Goal: Task Accomplishment & Management: Manage account settings

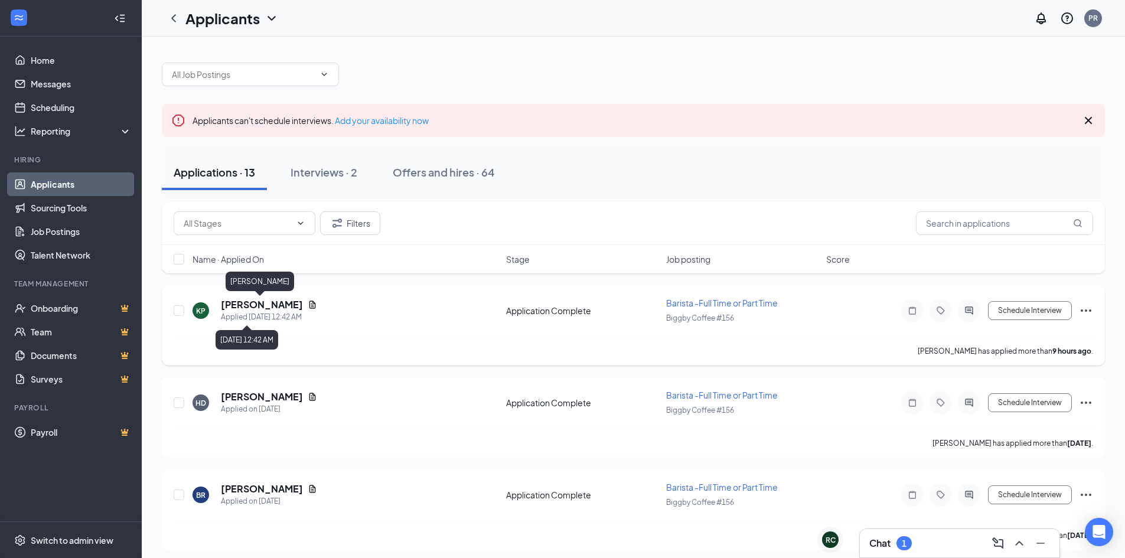
click at [247, 306] on h5 "[PERSON_NAME]" at bounding box center [262, 304] width 82 height 13
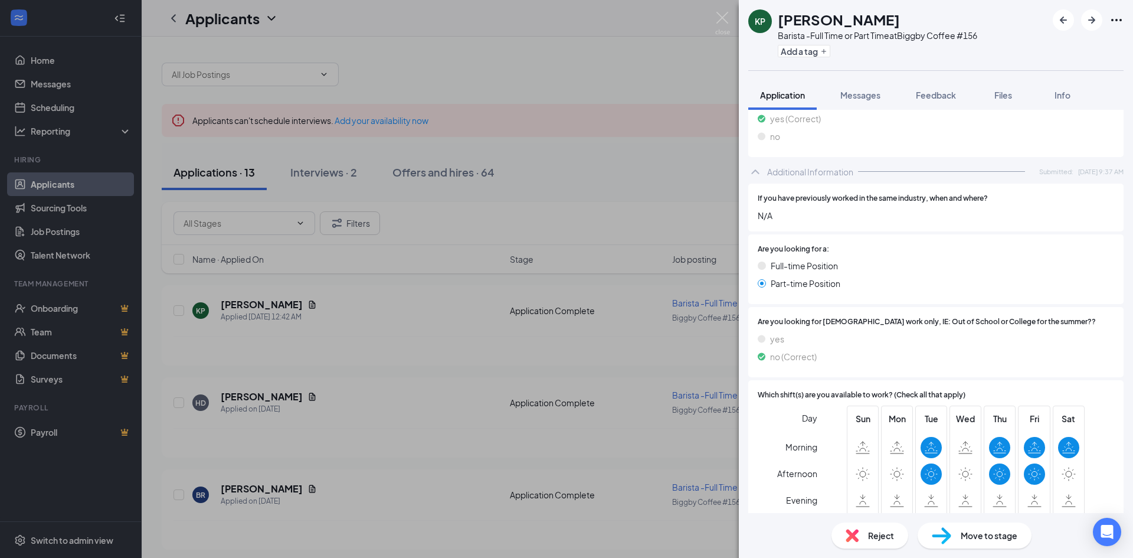
scroll to position [135, 0]
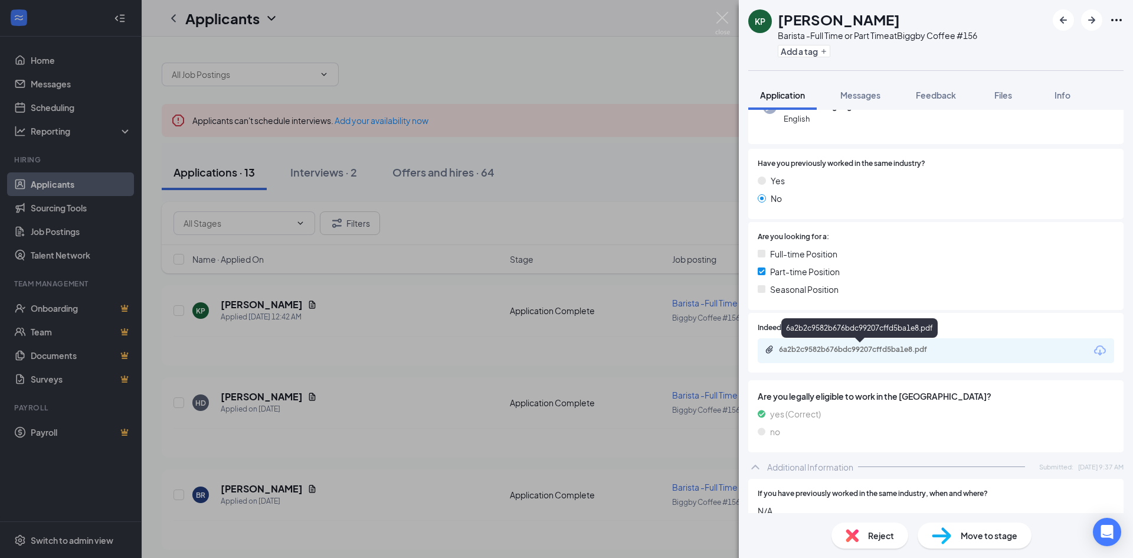
click at [849, 347] on div "6a2b2c9582b676bdc99207cffd5ba1e8.pdf" at bounding box center [861, 349] width 165 height 9
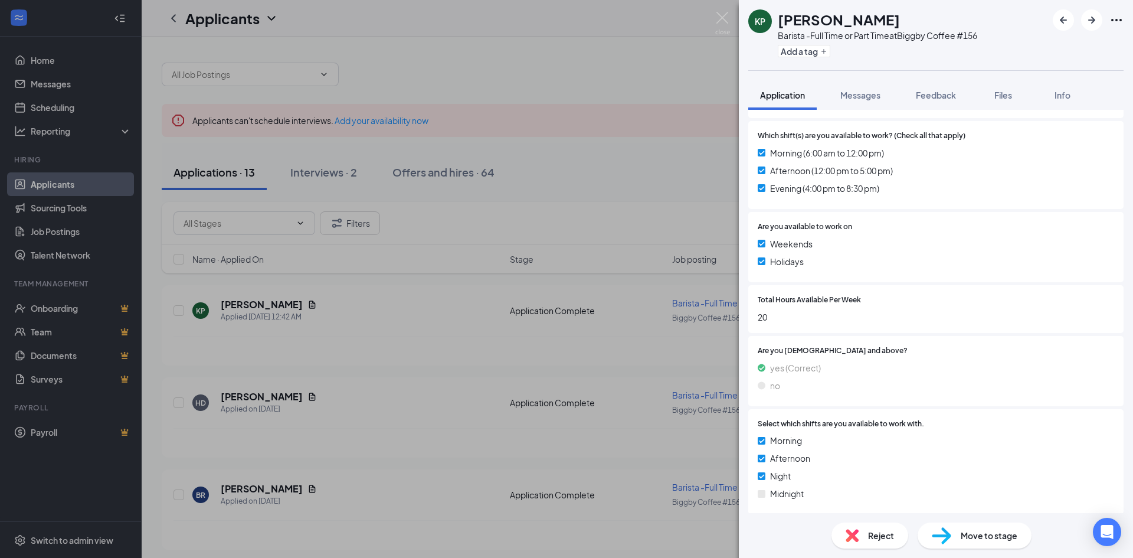
scroll to position [847, 0]
drag, startPoint x: 883, startPoint y: 17, endPoint x: 777, endPoint y: 24, distance: 105.3
click at [777, 24] on div "KP [PERSON_NAME] -Full Time or Part Time at Biggby Coffee #156 Add a tag" at bounding box center [863, 34] width 229 height 51
copy h1 "[PERSON_NAME]"
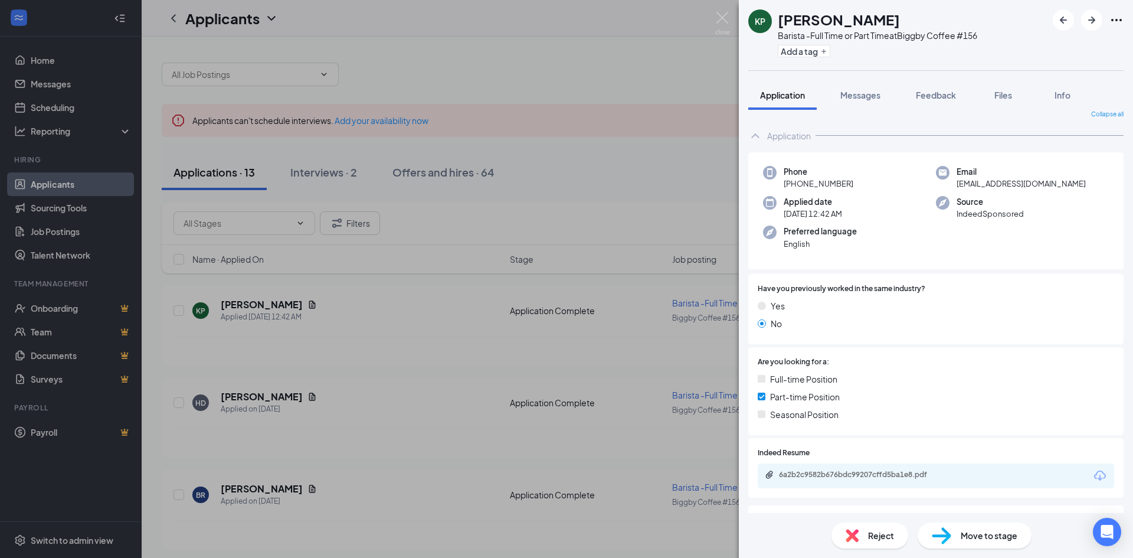
scroll to position [0, 0]
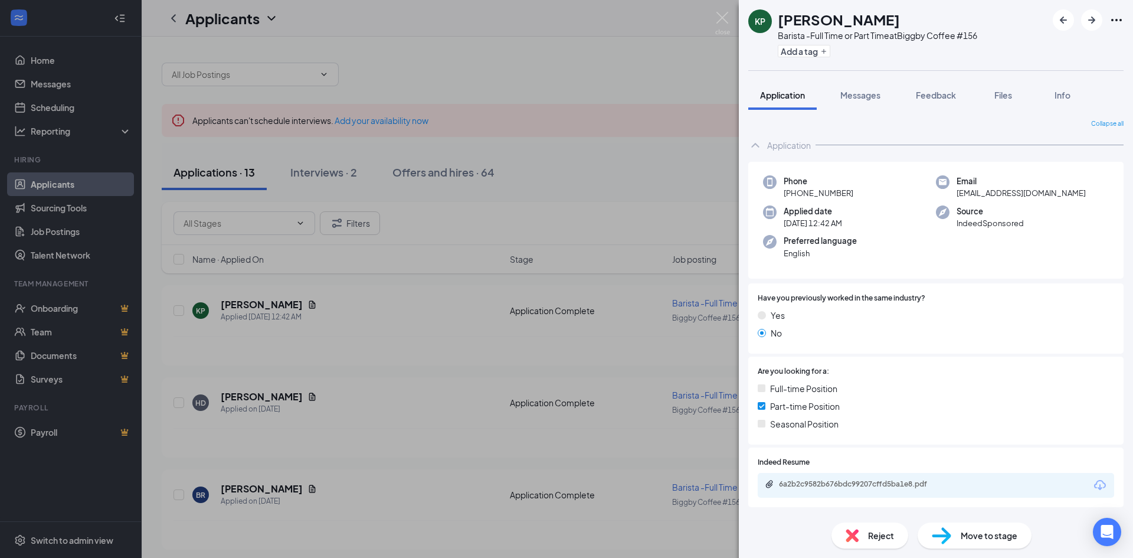
click at [860, 534] on div "Reject" at bounding box center [870, 535] width 77 height 26
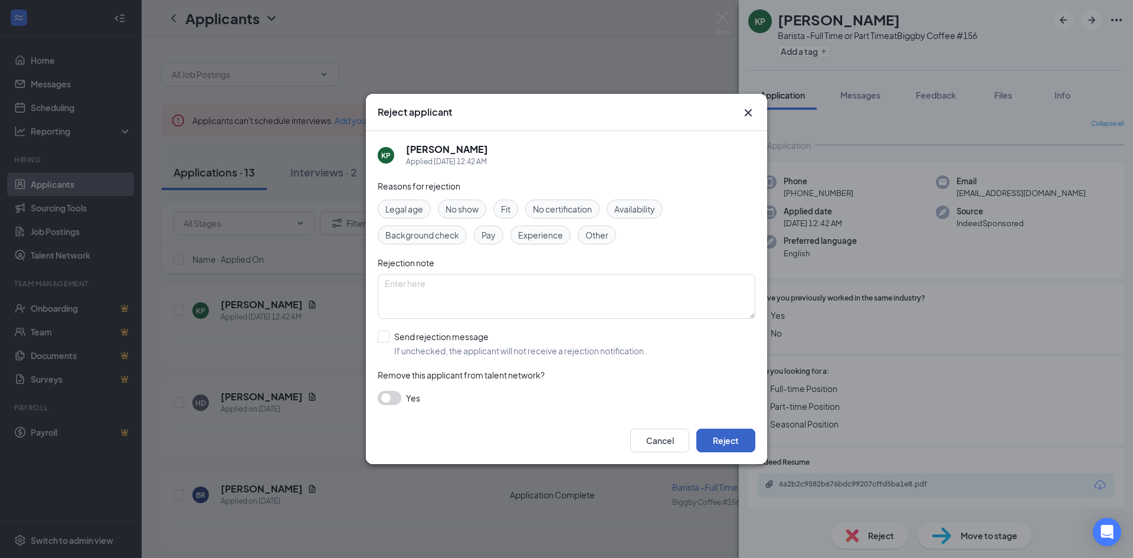
drag, startPoint x: 737, startPoint y: 443, endPoint x: 476, endPoint y: 407, distance: 264.0
click at [543, 439] on div "Cancel Reject" at bounding box center [567, 441] width 378 height 24
drag, startPoint x: 731, startPoint y: 442, endPoint x: 733, endPoint y: 436, distance: 6.0
click at [732, 442] on button "Reject" at bounding box center [726, 441] width 59 height 24
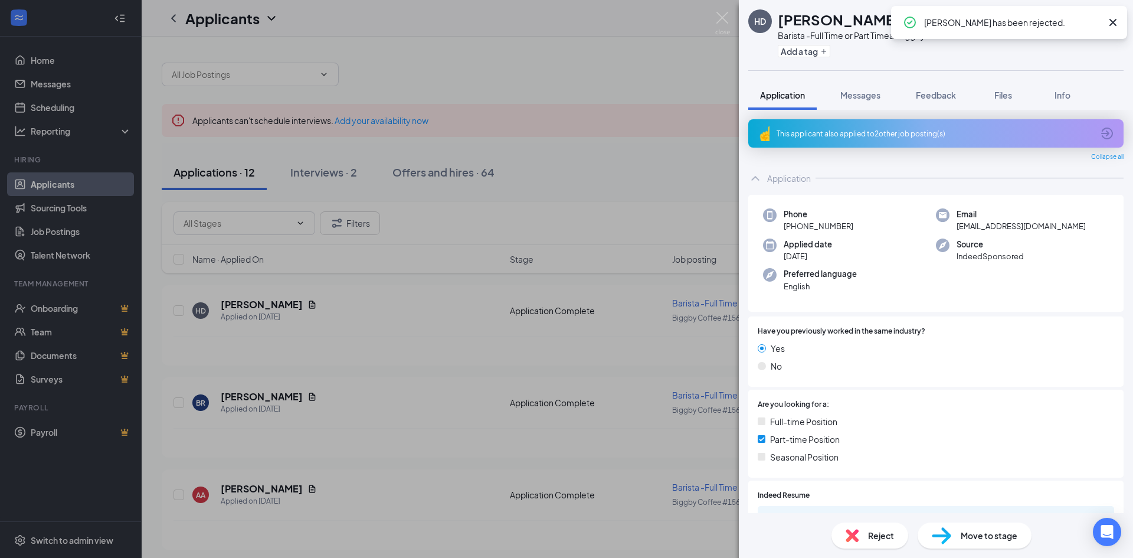
click at [1114, 20] on icon "Cross" at bounding box center [1113, 22] width 14 height 14
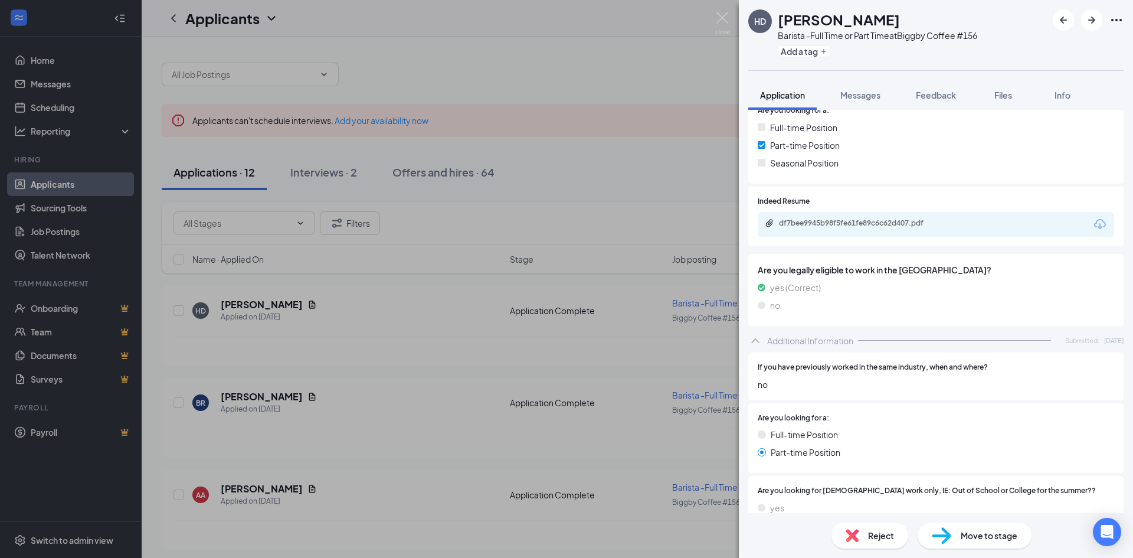
scroll to position [295, 0]
click at [866, 222] on div "df7bee9945b98f5fe61fe89c6c62d407.pdf" at bounding box center [861, 221] width 165 height 9
click at [723, 18] on img at bounding box center [722, 23] width 15 height 23
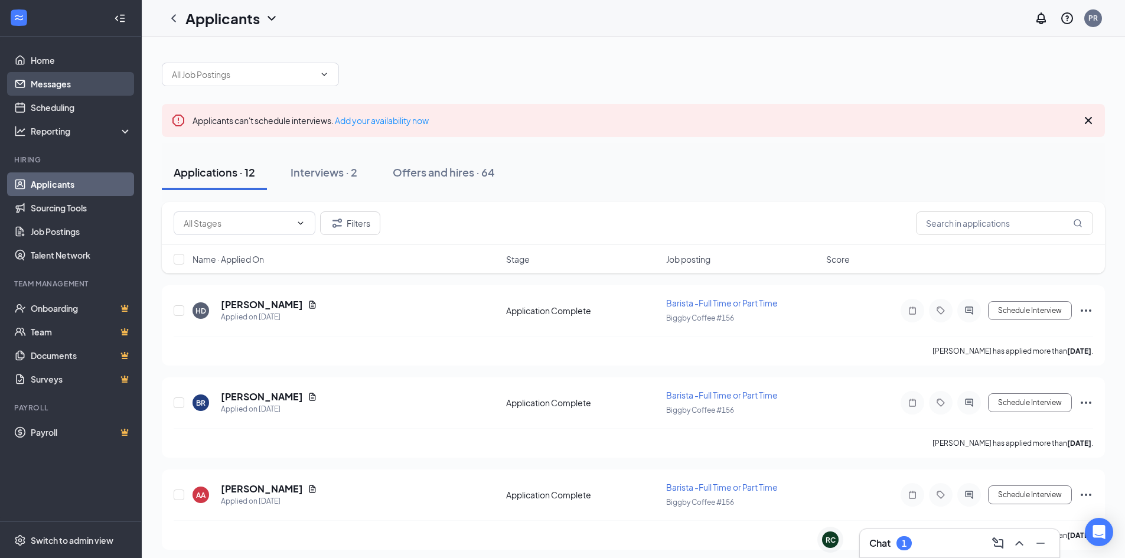
click at [39, 91] on link "Messages" at bounding box center [81, 84] width 101 height 24
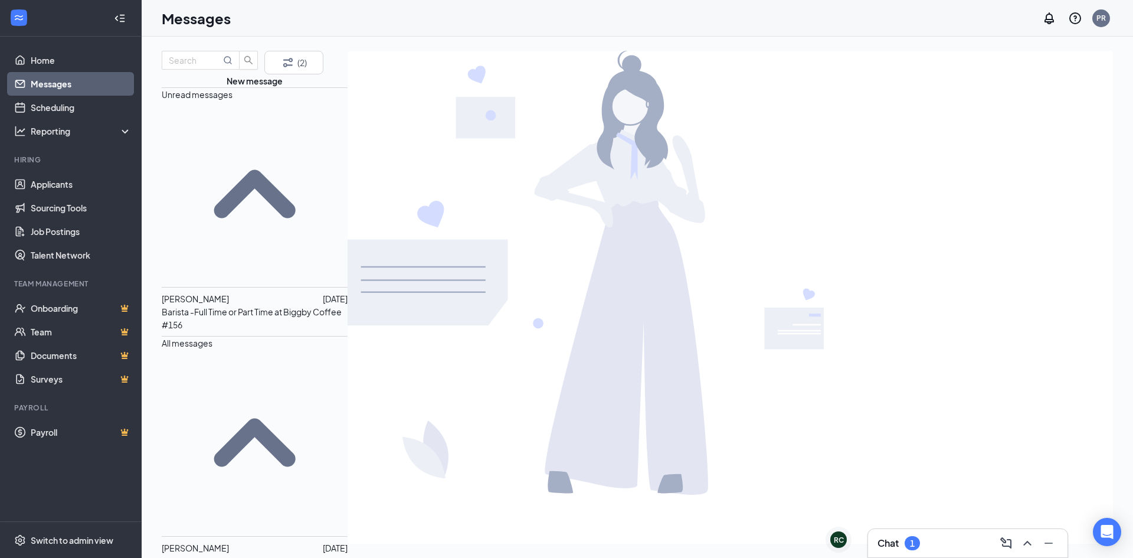
click at [229, 293] on span "[PERSON_NAME]" at bounding box center [195, 298] width 67 height 11
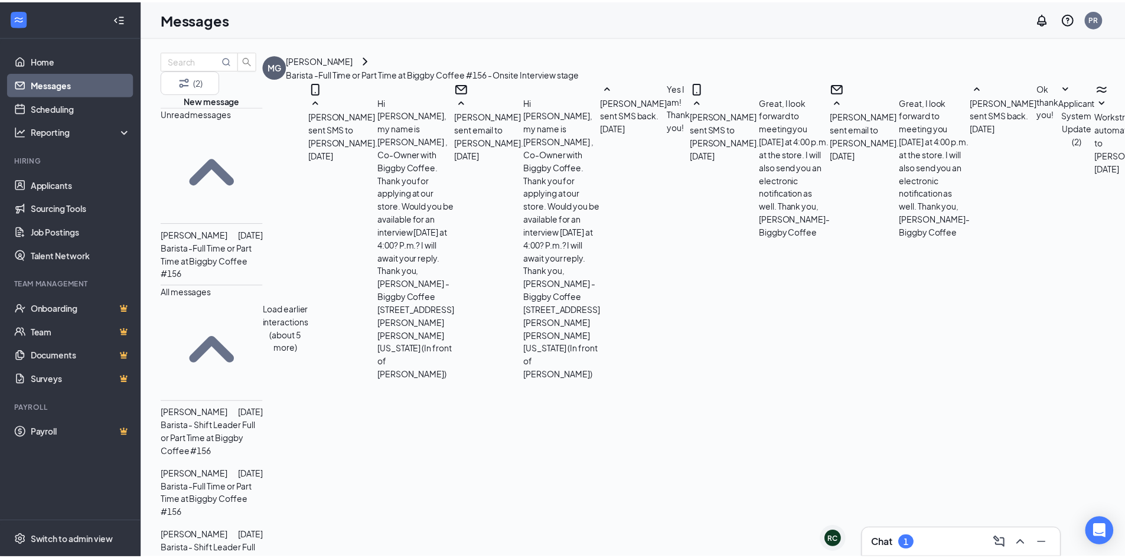
scroll to position [468, 0]
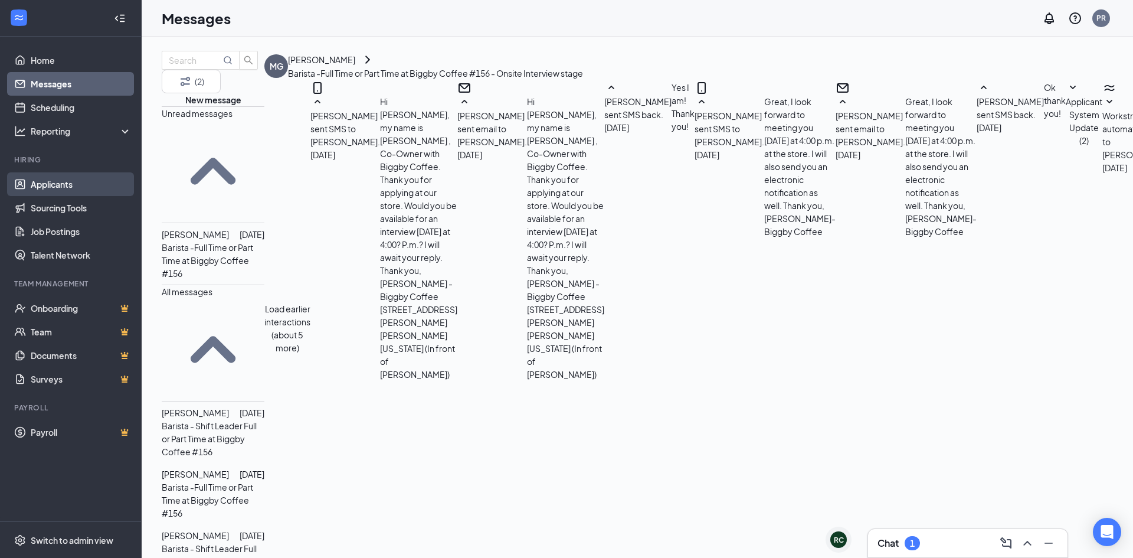
click at [40, 183] on link "Applicants" at bounding box center [81, 184] width 101 height 24
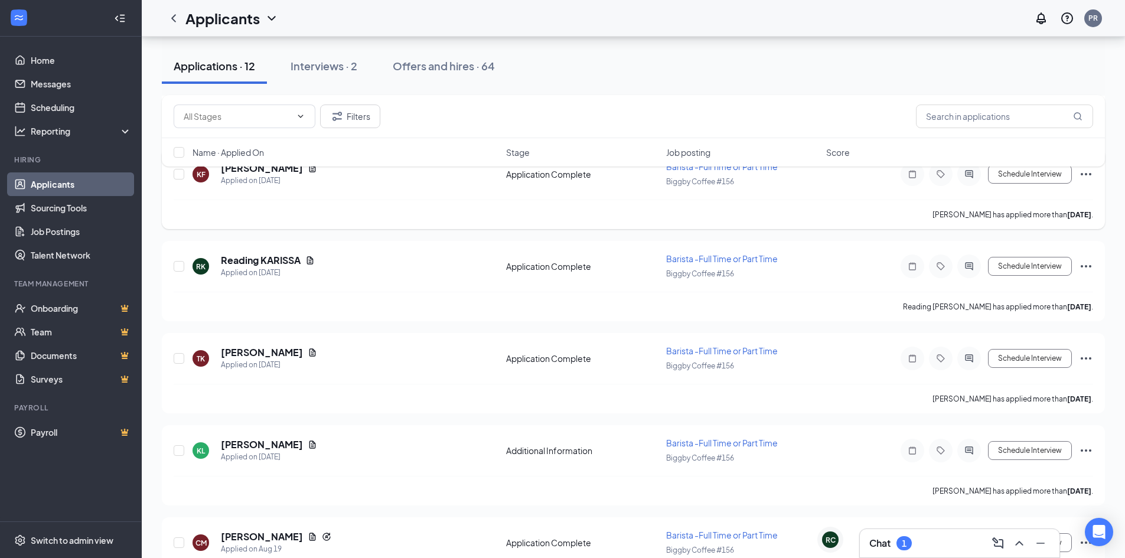
scroll to position [413, 0]
click at [178, 265] on input "checkbox" at bounding box center [179, 265] width 11 height 11
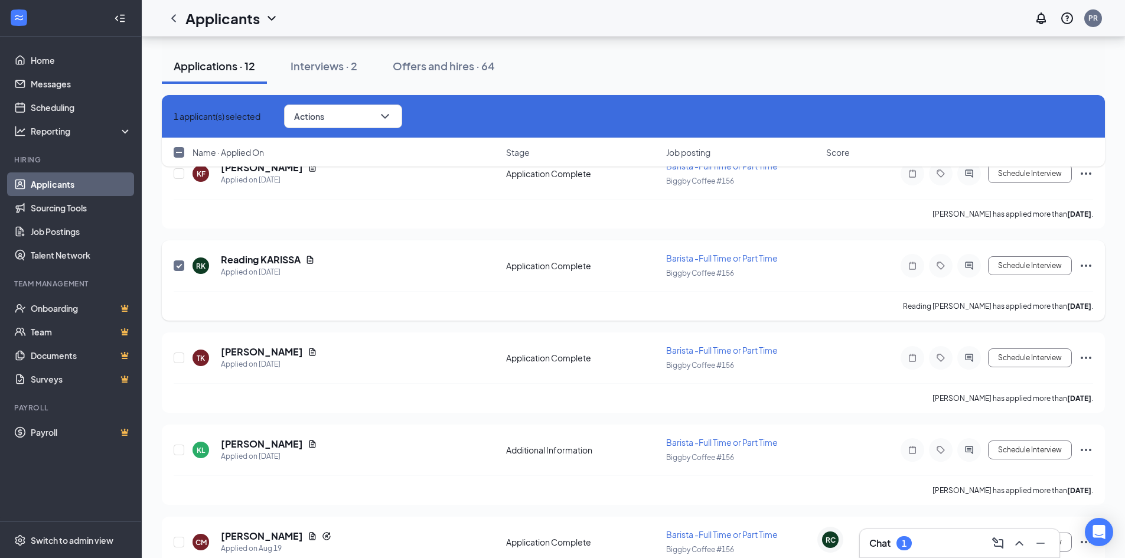
click at [1083, 267] on icon "Ellipses" at bounding box center [1086, 266] width 14 height 14
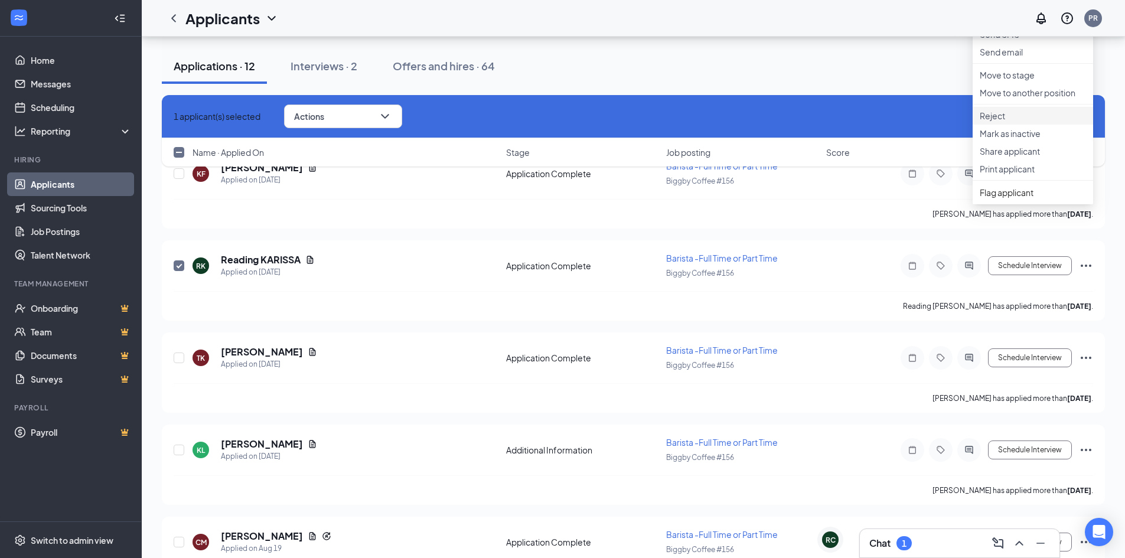
click at [997, 122] on p "Reject" at bounding box center [1032, 116] width 106 height 12
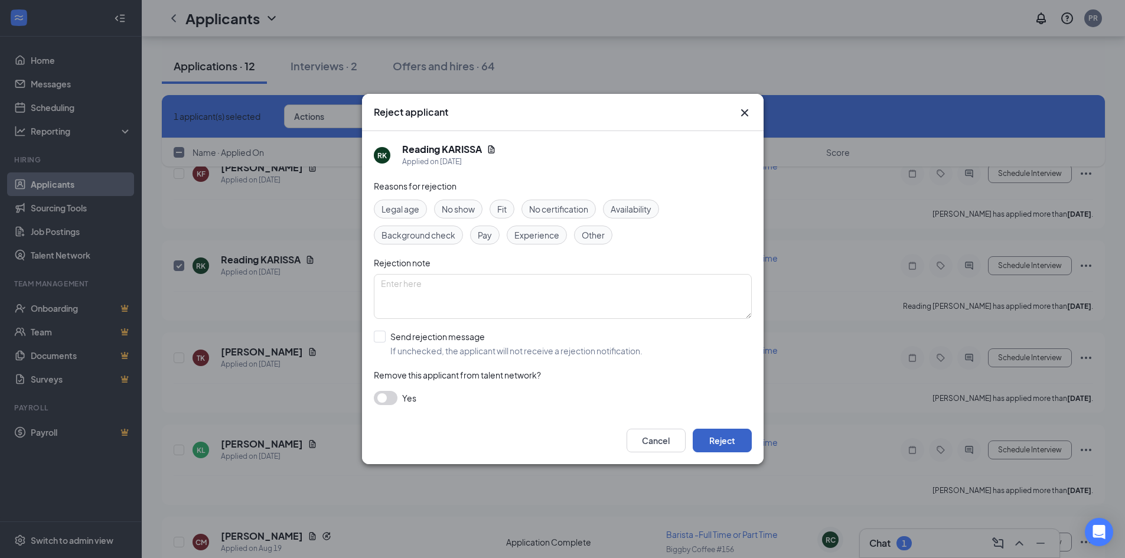
click at [721, 435] on button "Reject" at bounding box center [721, 441] width 59 height 24
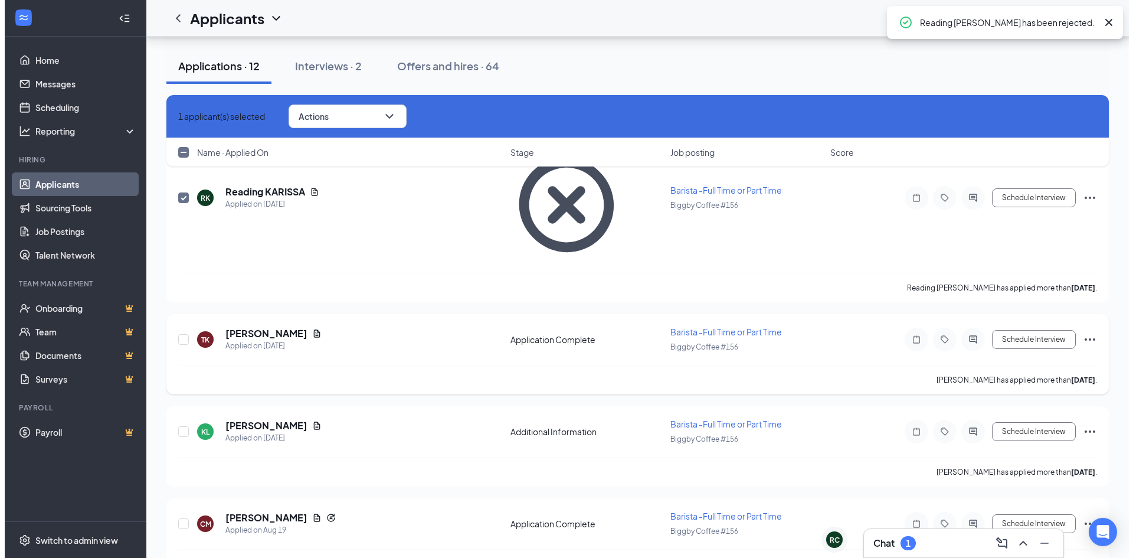
scroll to position [531, 0]
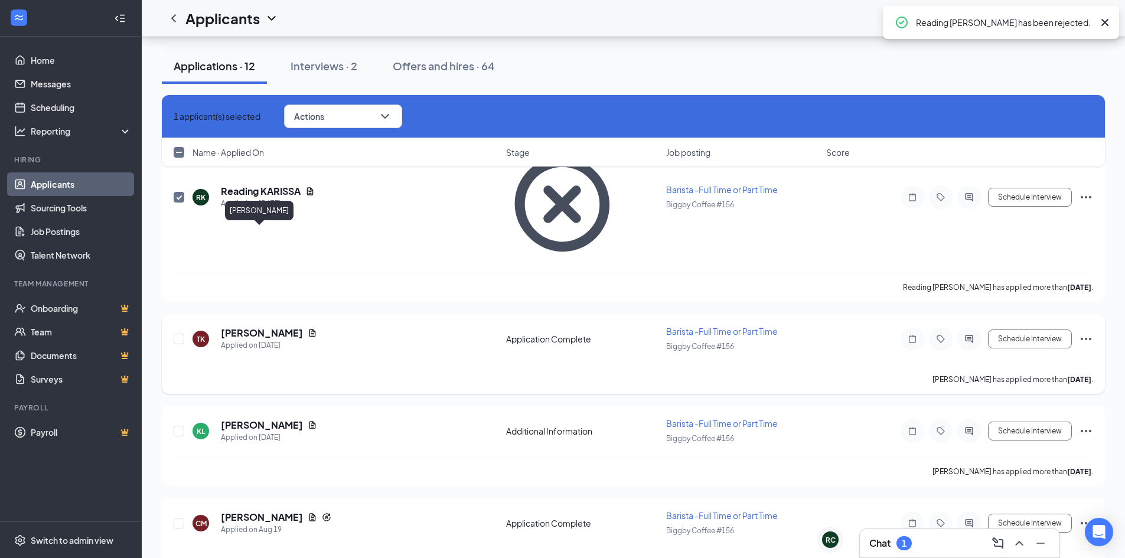
click at [237, 326] on h5 "[PERSON_NAME]" at bounding box center [262, 332] width 82 height 13
checkbox input "false"
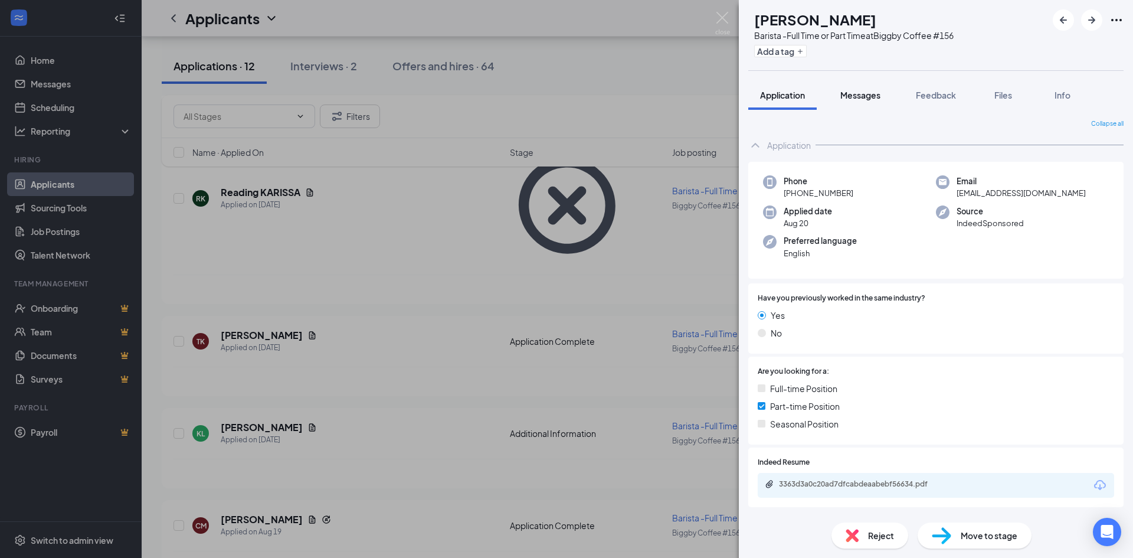
click at [853, 94] on span "Messages" at bounding box center [861, 95] width 40 height 11
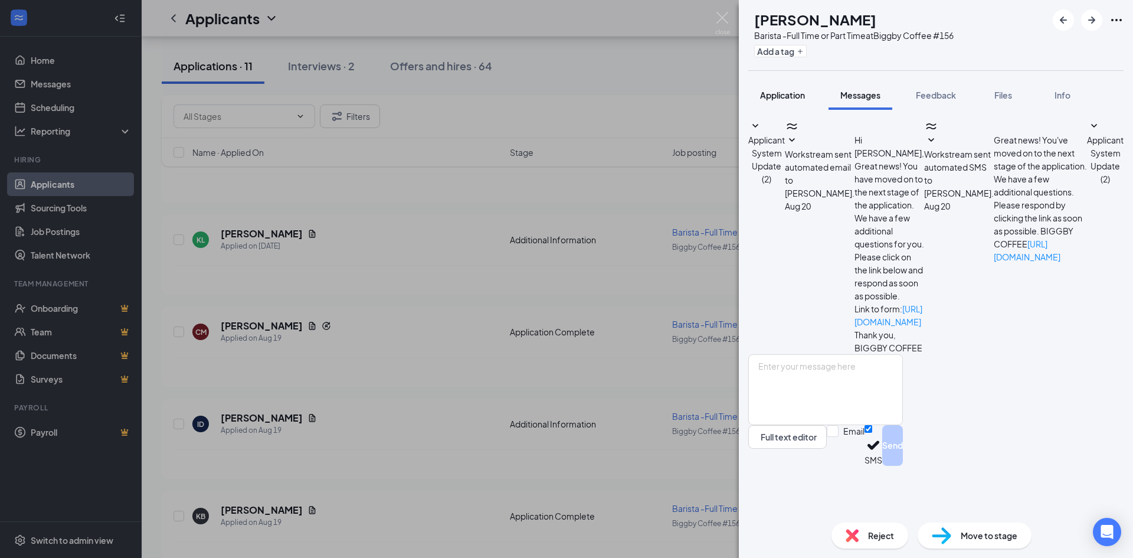
click at [789, 97] on span "Application" at bounding box center [782, 95] width 45 height 11
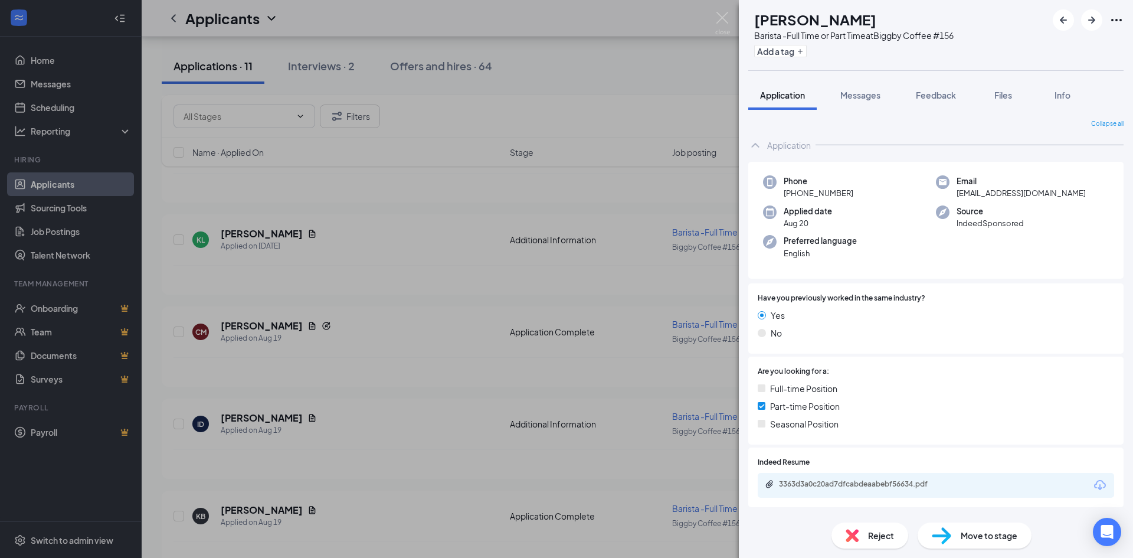
click at [852, 479] on div "3363d3a0c20ad7dfcabdeaabebf56634.pdf" at bounding box center [936, 485] width 357 height 25
click at [860, 489] on div "3363d3a0c20ad7dfcabdeaabebf56634.pdf" at bounding box center [861, 483] width 165 height 9
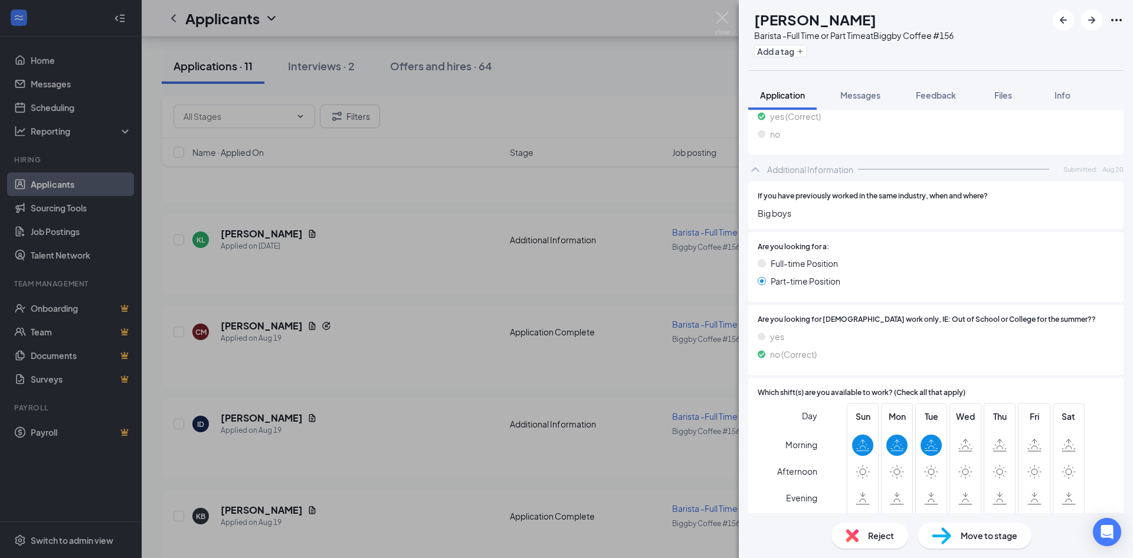
scroll to position [590, 0]
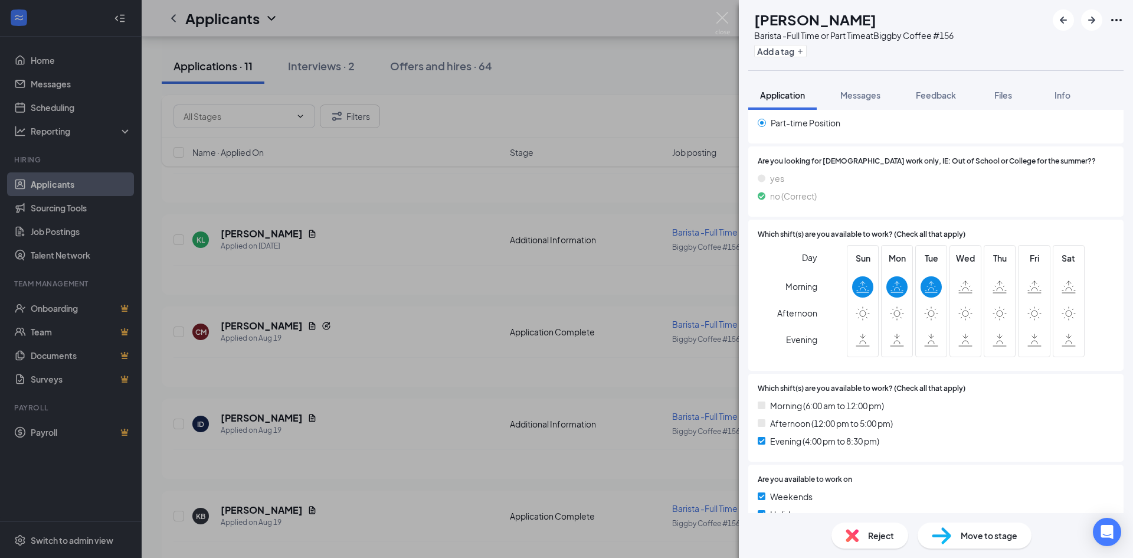
click at [878, 527] on div "Reject" at bounding box center [870, 535] width 77 height 26
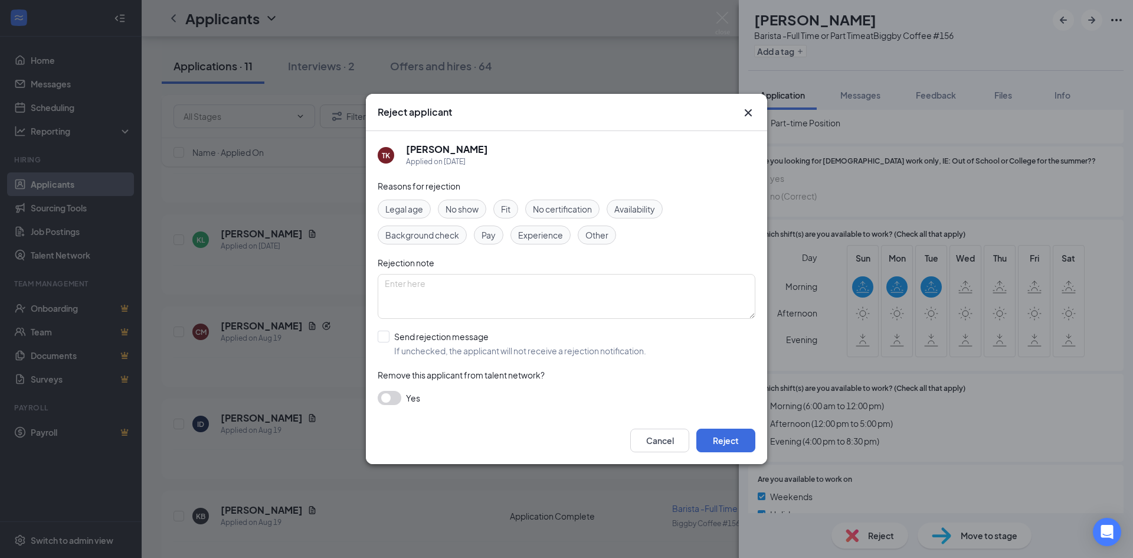
click at [394, 392] on button "button" at bounding box center [390, 398] width 24 height 14
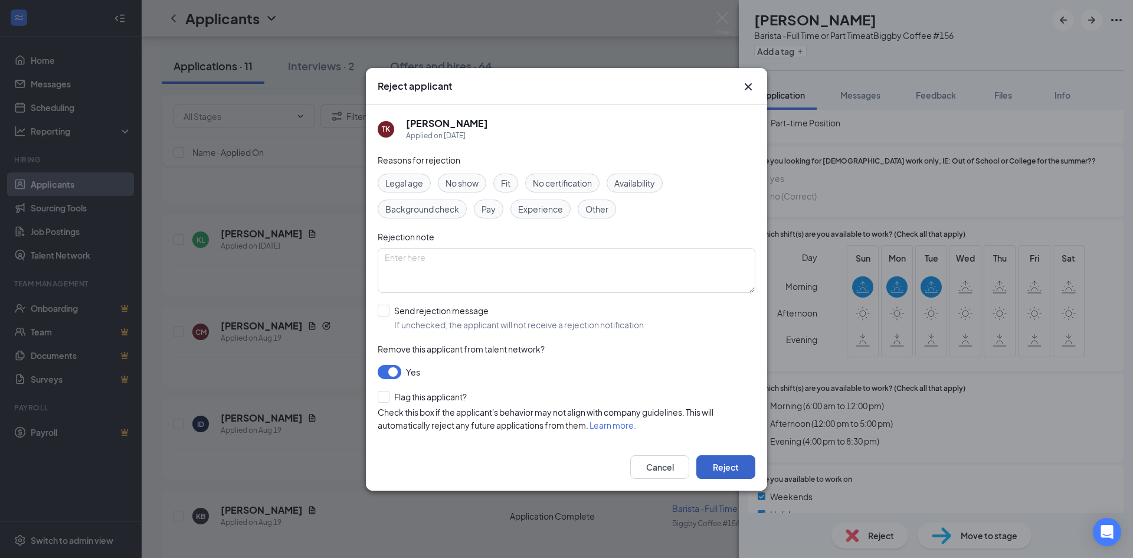
click at [751, 472] on button "Reject" at bounding box center [726, 467] width 59 height 24
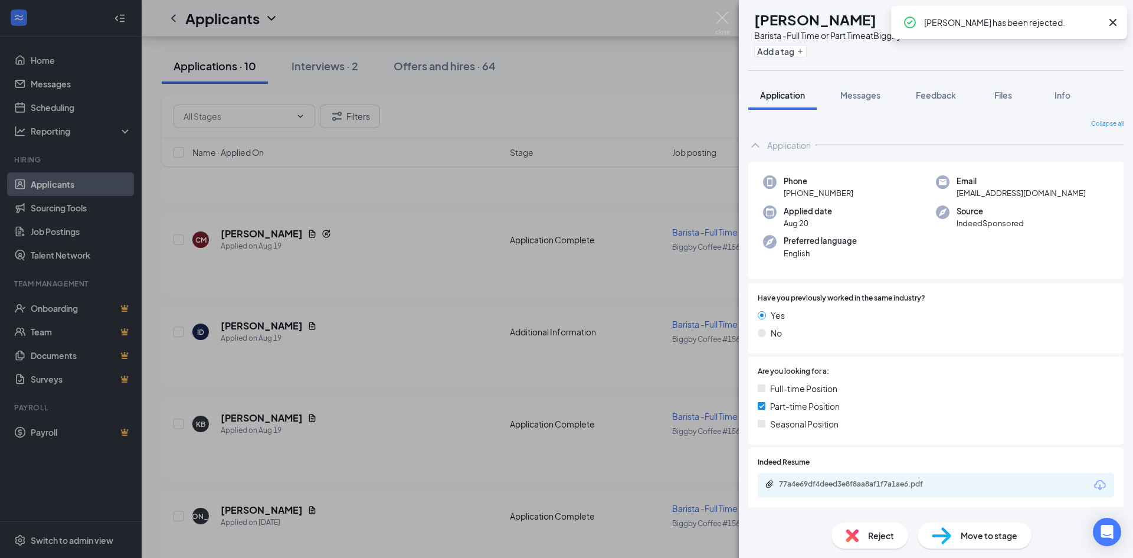
click at [1116, 25] on icon "Cross" at bounding box center [1113, 22] width 7 height 7
click at [861, 97] on span "Messages" at bounding box center [861, 95] width 40 height 11
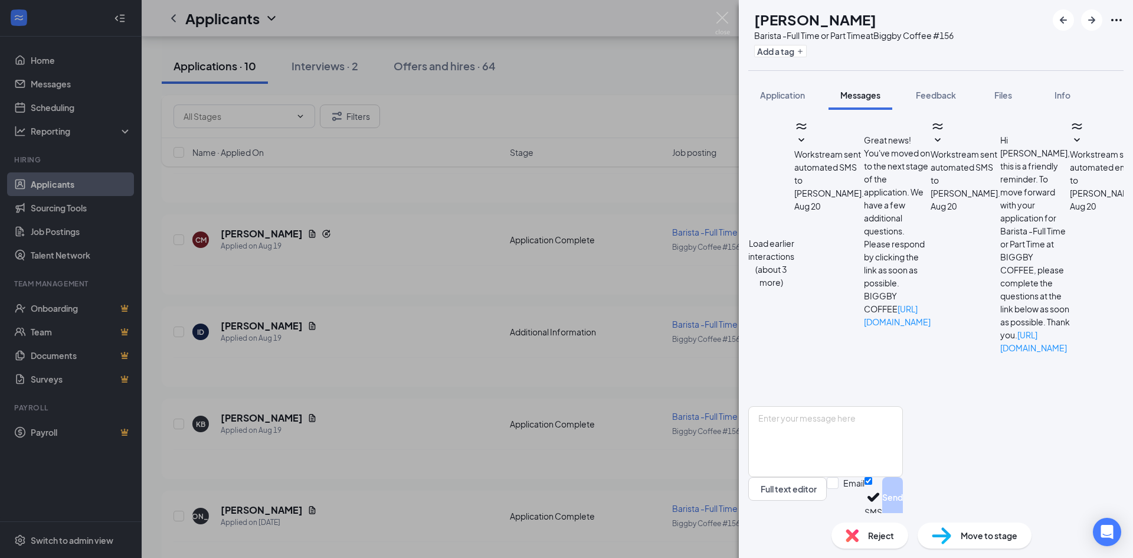
scroll to position [275, 0]
click at [790, 86] on button "Application" at bounding box center [783, 95] width 68 height 30
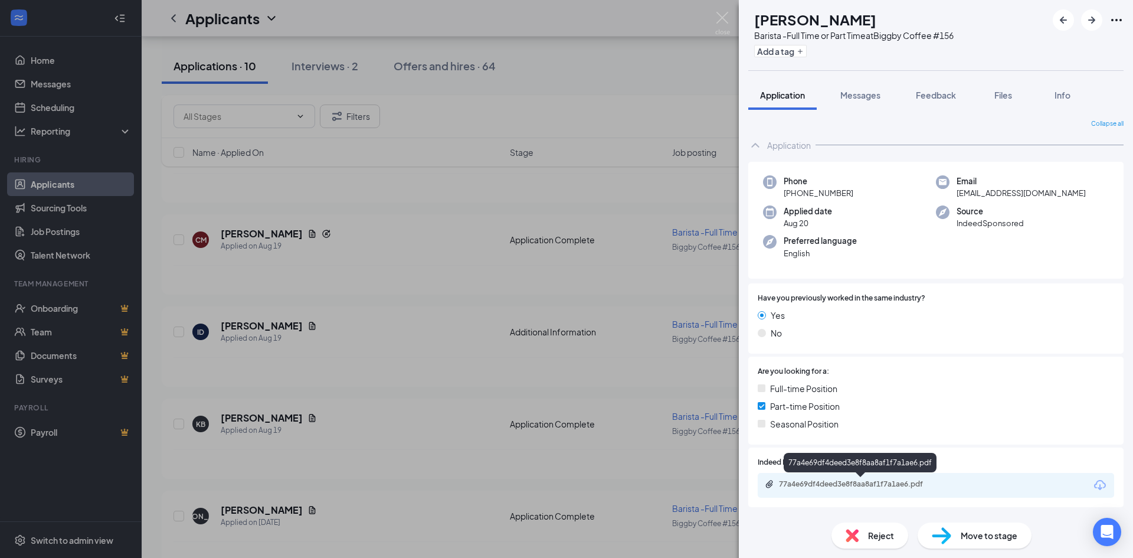
click at [838, 485] on div "77a4e69df4deed3e8f8aa8af1f7a1ae6.pdf" at bounding box center [861, 483] width 165 height 9
click at [868, 537] on span "Reject" at bounding box center [881, 535] width 26 height 13
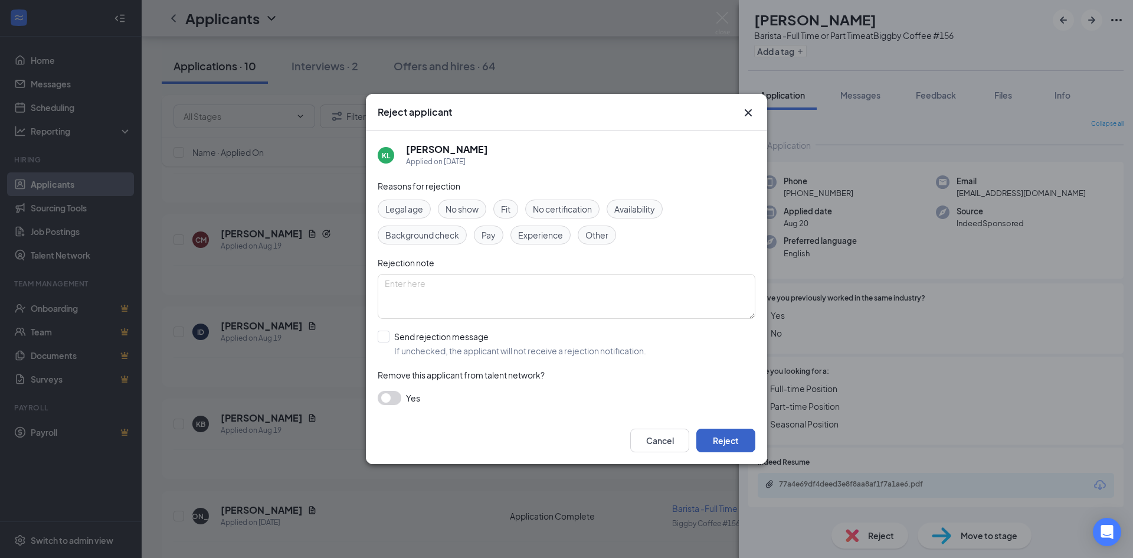
click at [723, 445] on button "Reject" at bounding box center [726, 441] width 59 height 24
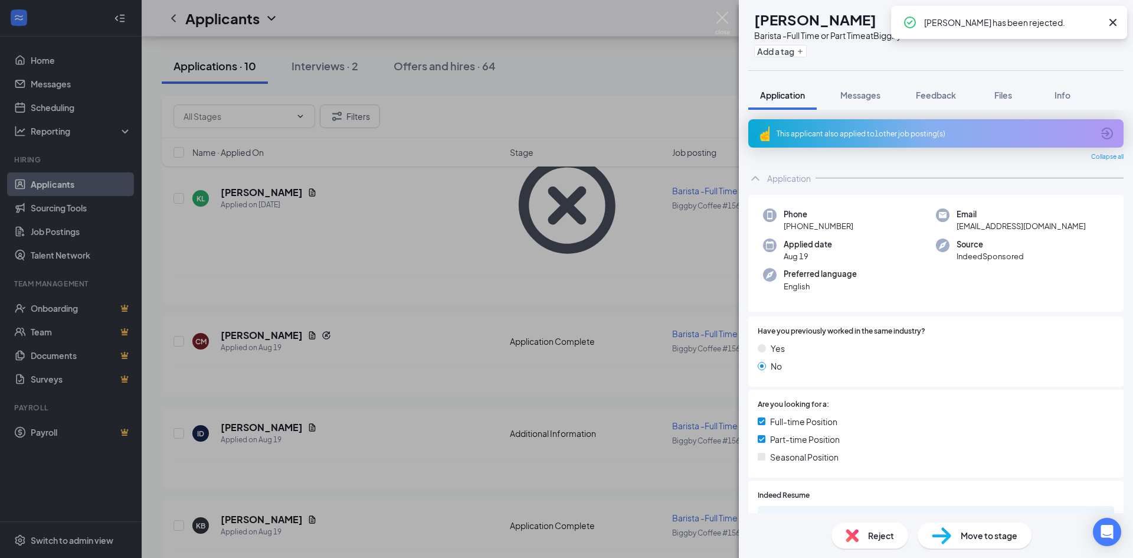
click at [1115, 21] on icon "Cross" at bounding box center [1113, 22] width 7 height 7
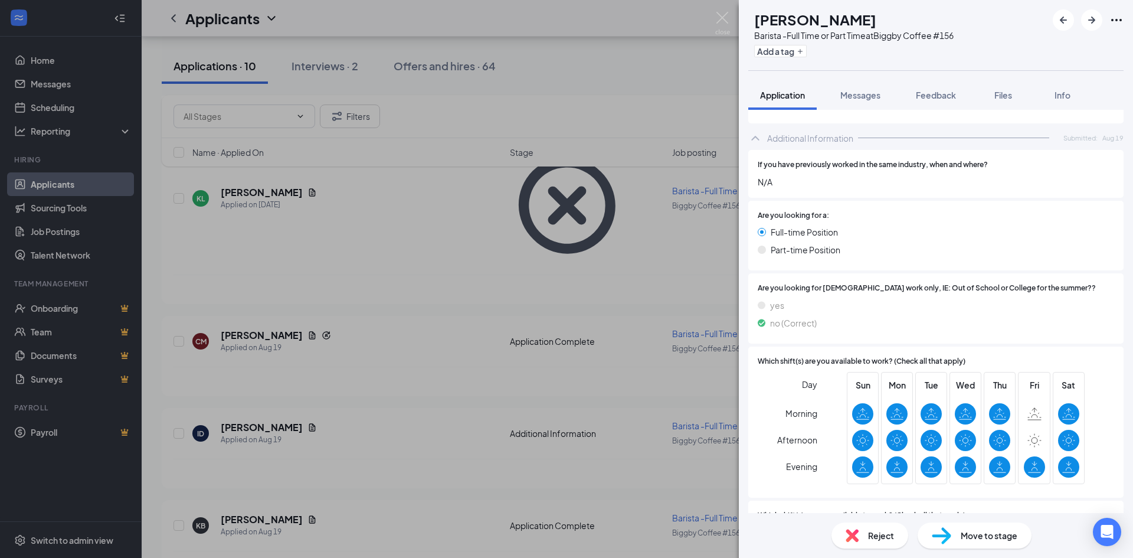
scroll to position [354, 0]
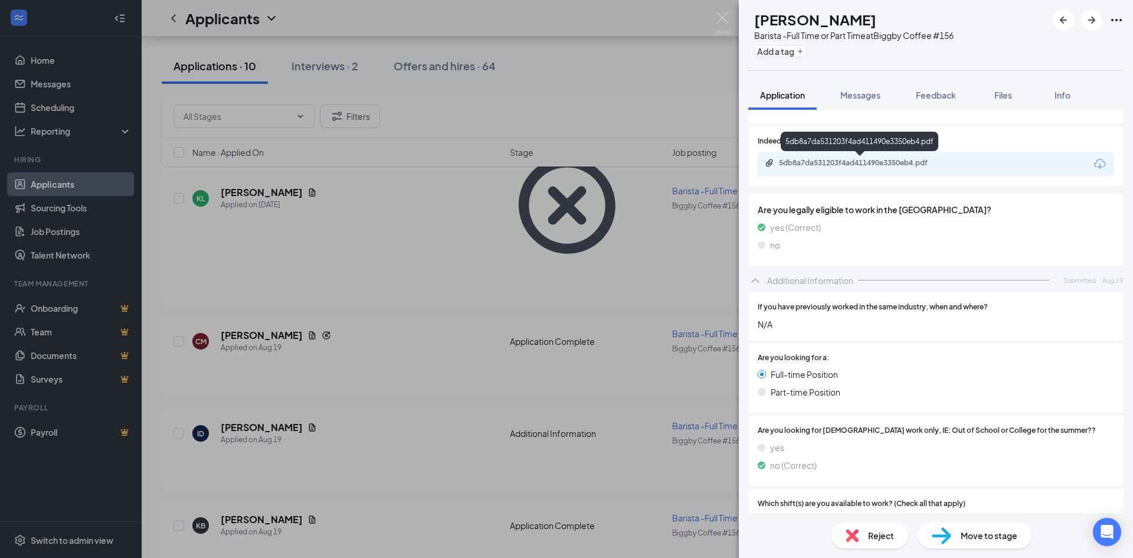
click at [840, 159] on div "5db8a7da531203f4ad411490e3350eb4.pdf" at bounding box center [861, 162] width 165 height 9
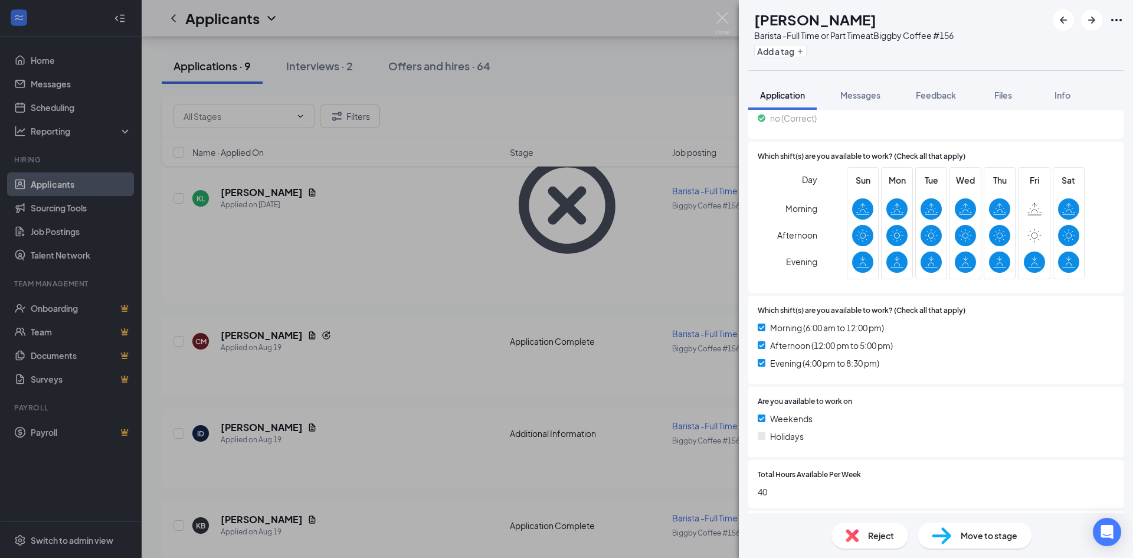
scroll to position [526, 0]
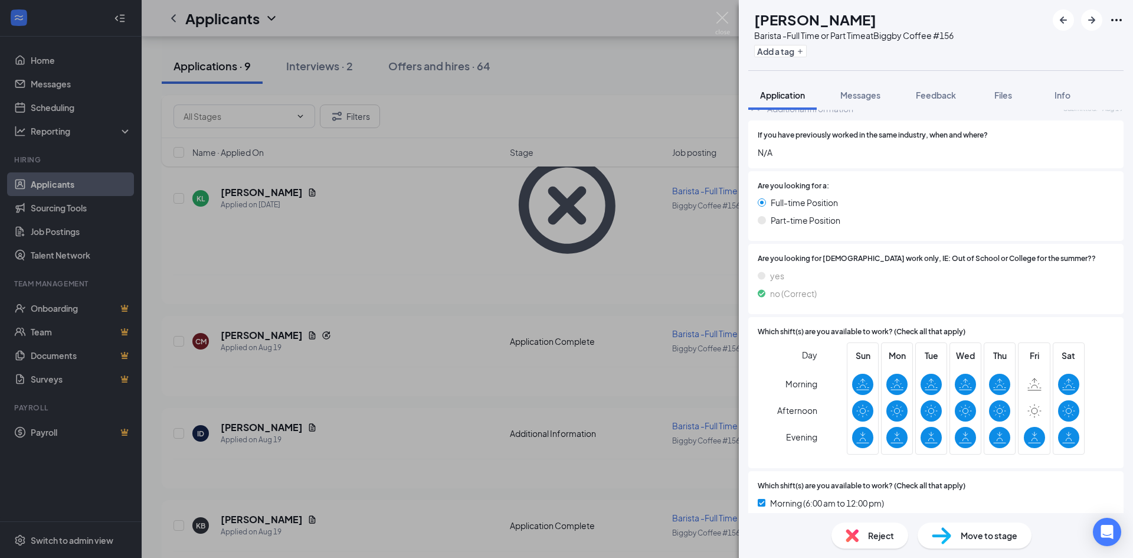
drag, startPoint x: 857, startPoint y: 90, endPoint x: 870, endPoint y: 126, distance: 37.5
click at [858, 90] on span "Messages" at bounding box center [861, 95] width 40 height 11
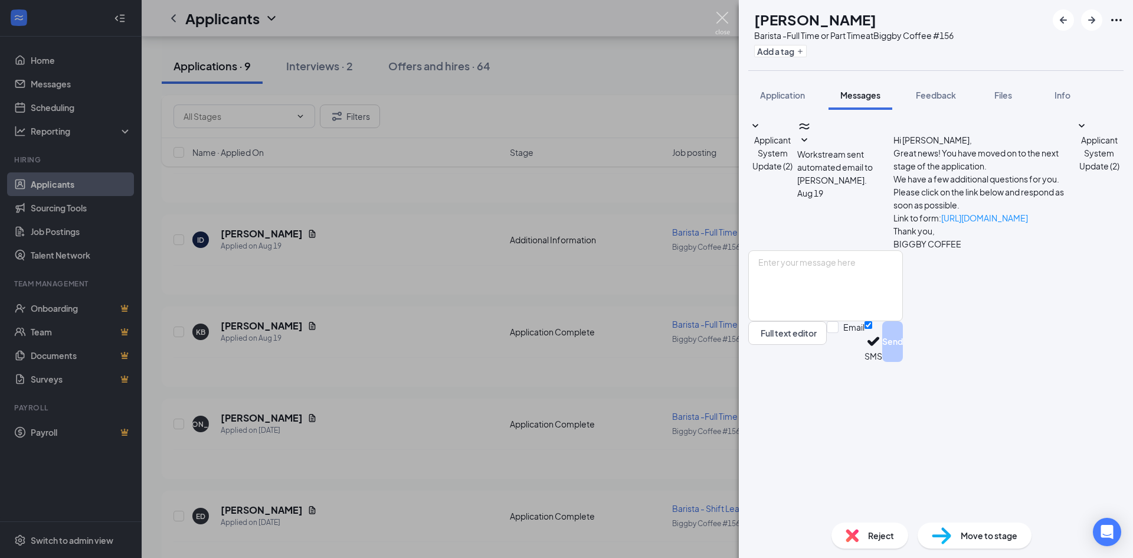
click at [724, 15] on img at bounding box center [722, 23] width 15 height 23
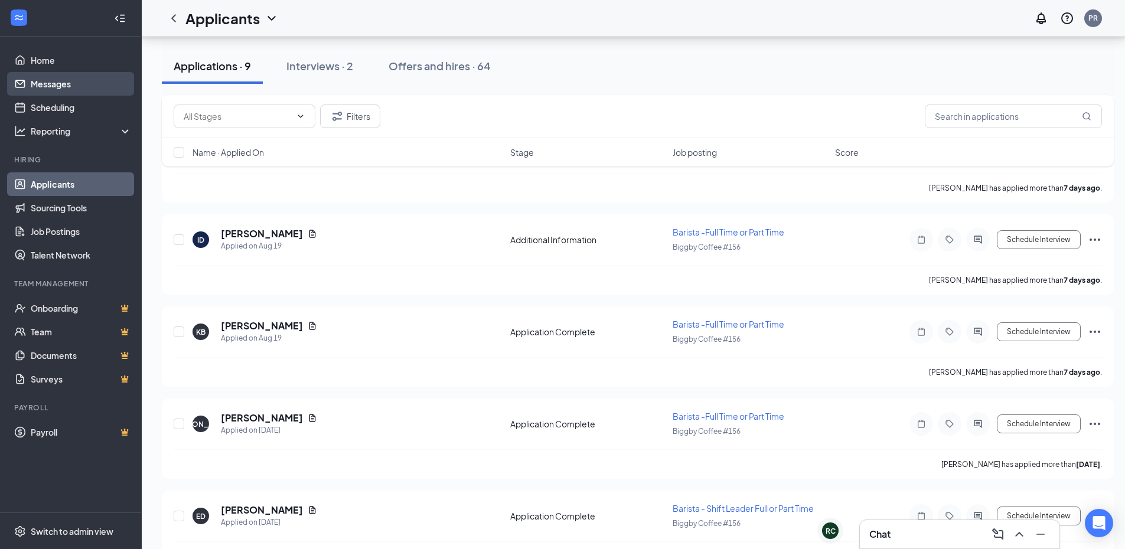
click at [51, 89] on link "Messages" at bounding box center [81, 84] width 101 height 24
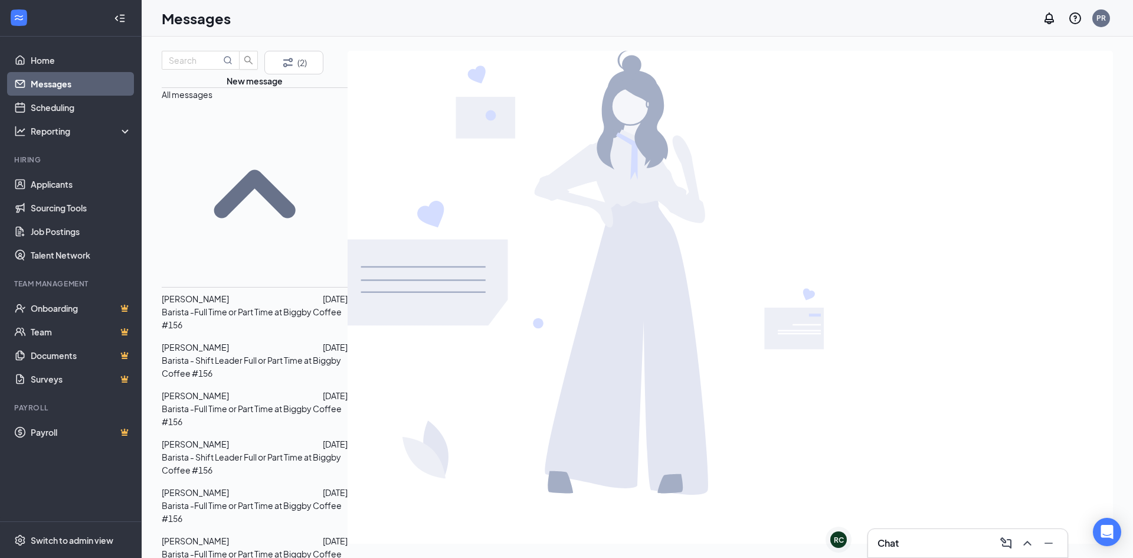
click at [229, 293] on span "[PERSON_NAME]" at bounding box center [195, 298] width 67 height 11
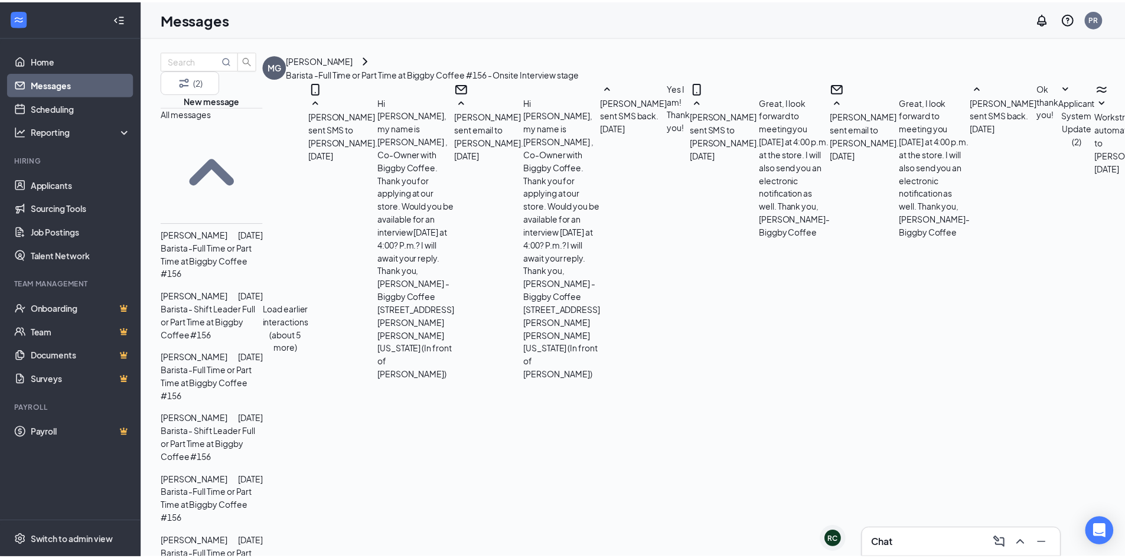
scroll to position [113, 0]
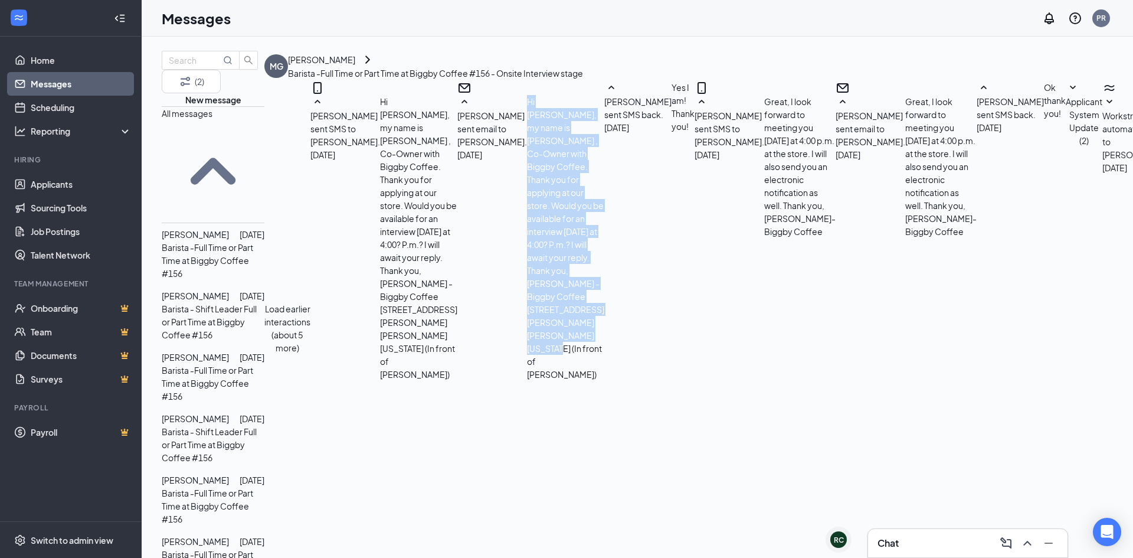
drag, startPoint x: 641, startPoint y: 321, endPoint x: 538, endPoint y: 223, distance: 141.9
click at [538, 223] on div "[PERSON_NAME] sent email to [PERSON_NAME]. [DATE] Hi [PERSON_NAME], my name is …" at bounding box center [531, 238] width 147 height 286
copy span "Hi [PERSON_NAME], my name is [PERSON_NAME] , Co-Owner with Biggby Coffee. Thank…"
click at [80, 184] on link "Applicants" at bounding box center [81, 184] width 101 height 24
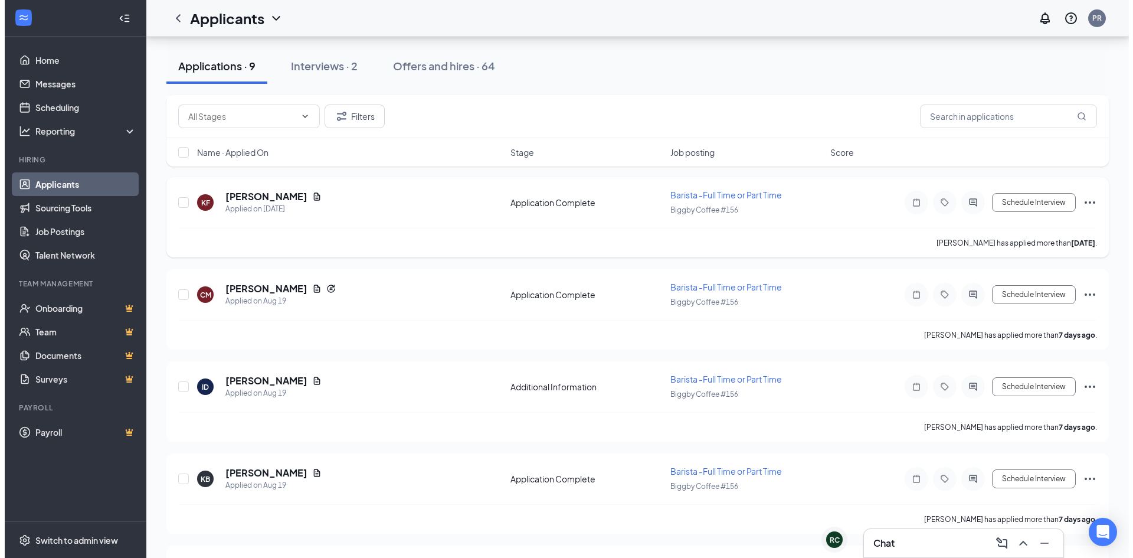
scroll to position [413, 0]
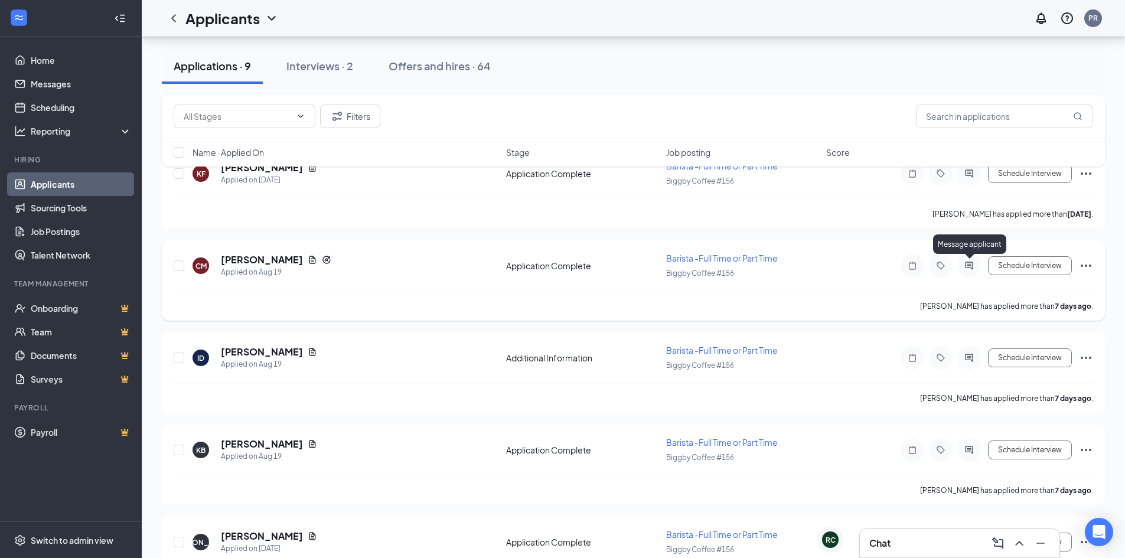
click at [972, 267] on icon "ActiveChat" at bounding box center [969, 266] width 8 height 8
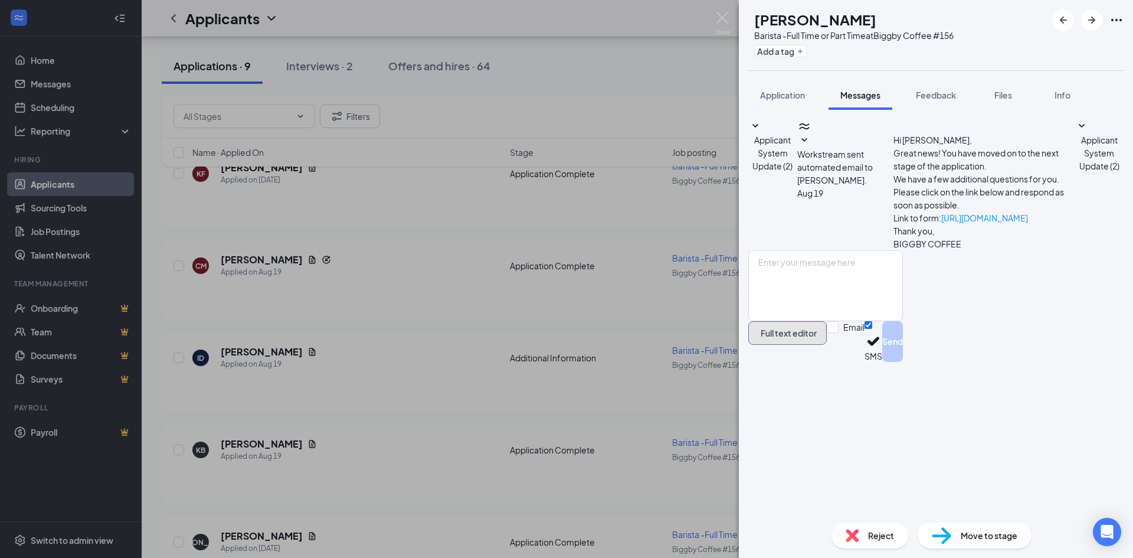
click at [827, 345] on button "Full text editor" at bounding box center [788, 333] width 79 height 24
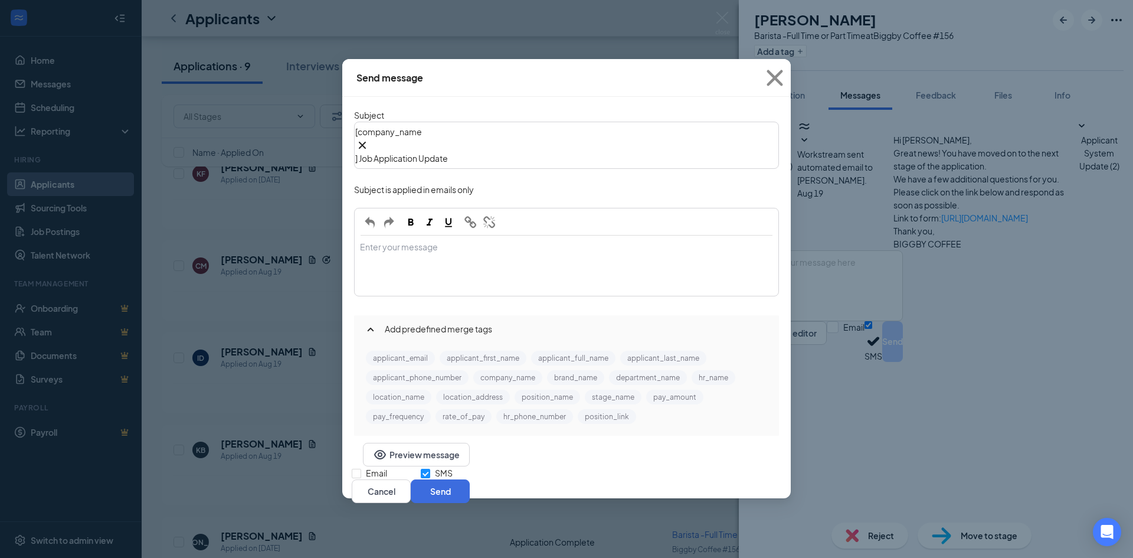
click at [391, 236] on div "Enter your message" at bounding box center [566, 265] width 423 height 59
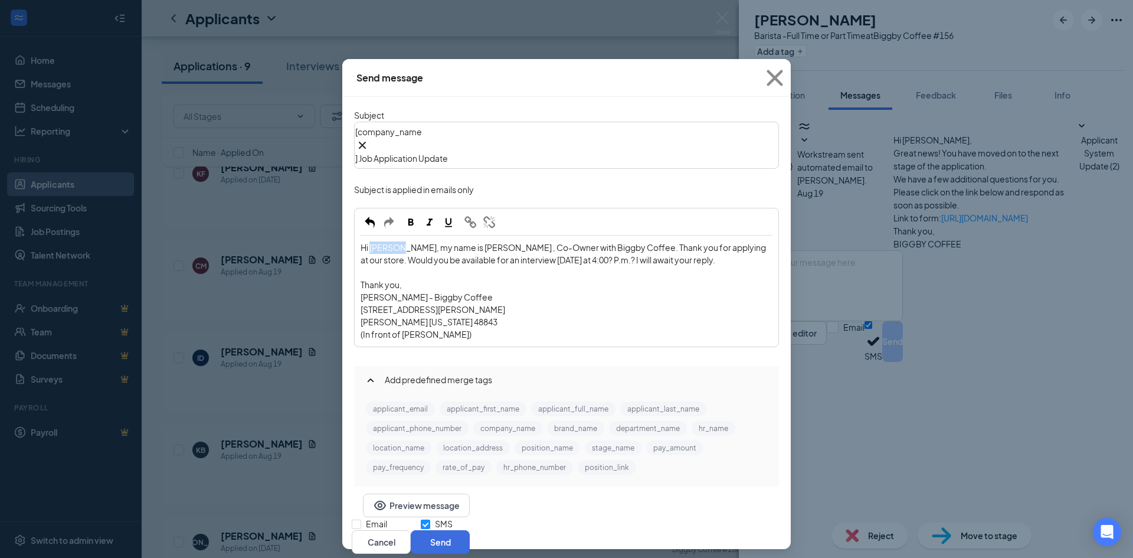
drag, startPoint x: 404, startPoint y: 192, endPoint x: 380, endPoint y: 192, distance: 24.8
click at [377, 242] on span "Hi [PERSON_NAME], my name is [PERSON_NAME] , Co-Owner with Biggby Coffee. Thank…" at bounding box center [564, 253] width 407 height 23
click at [532, 242] on span ", my name is [PERSON_NAME] , Co-Owner with Biggby Coffee. Thank you for applyin…" at bounding box center [564, 253] width 406 height 23
drag, startPoint x: 512, startPoint y: 201, endPoint x: 476, endPoint y: 202, distance: 36.0
click at [476, 242] on span ", my name is [PERSON_NAME] , Co-Owner with Biggby Coffee. Thank you for applyin…" at bounding box center [564, 253] width 406 height 23
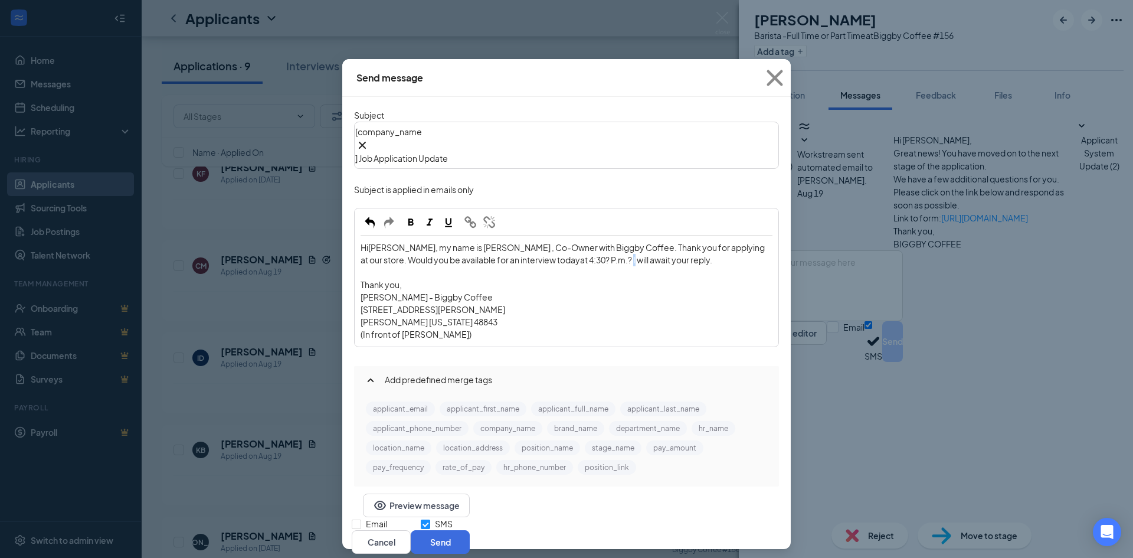
click at [601, 254] on span "0? P.m.? I will await your reply." at bounding box center [657, 259] width 112 height 11
click at [601, 254] on span "0? P.m.?" at bounding box center [616, 259] width 31 height 11
click at [560, 303] on div "[STREET_ADDRESS][PERSON_NAME]" at bounding box center [567, 309] width 412 height 12
drag, startPoint x: 571, startPoint y: 483, endPoint x: 610, endPoint y: 485, distance: 39.6
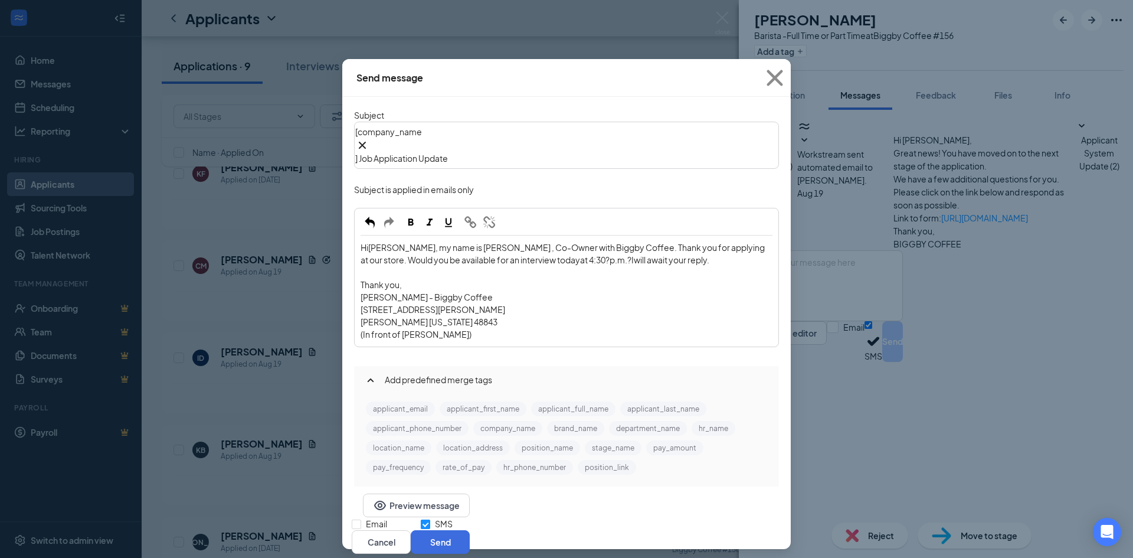
click at [392, 517] on span "Email" at bounding box center [376, 523] width 31 height 13
click at [361, 519] on input "Email" at bounding box center [356, 523] width 9 height 9
checkbox input "true"
click at [470, 530] on button "Send" at bounding box center [440, 542] width 59 height 24
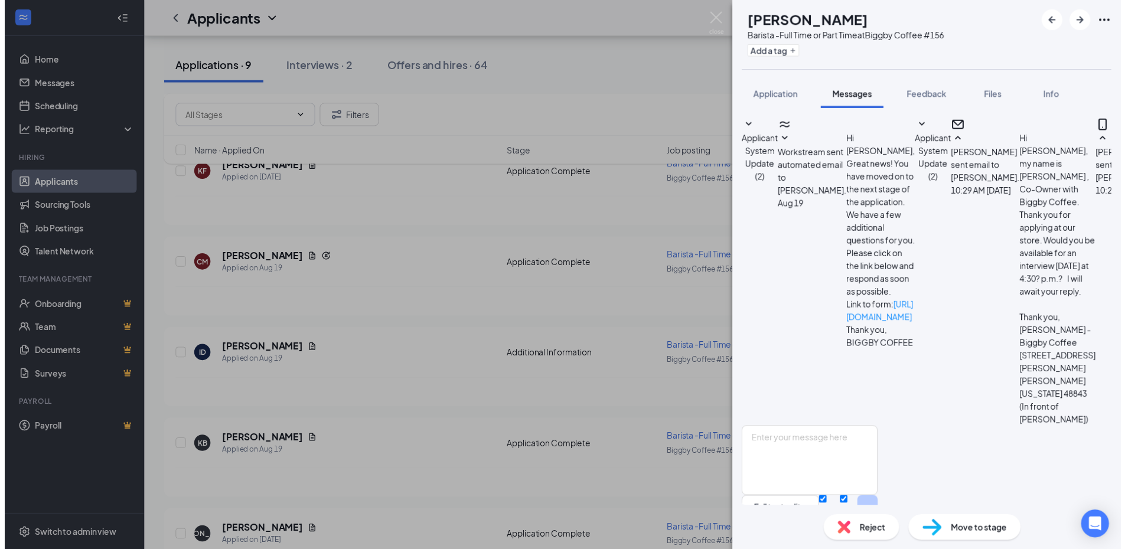
scroll to position [236, 0]
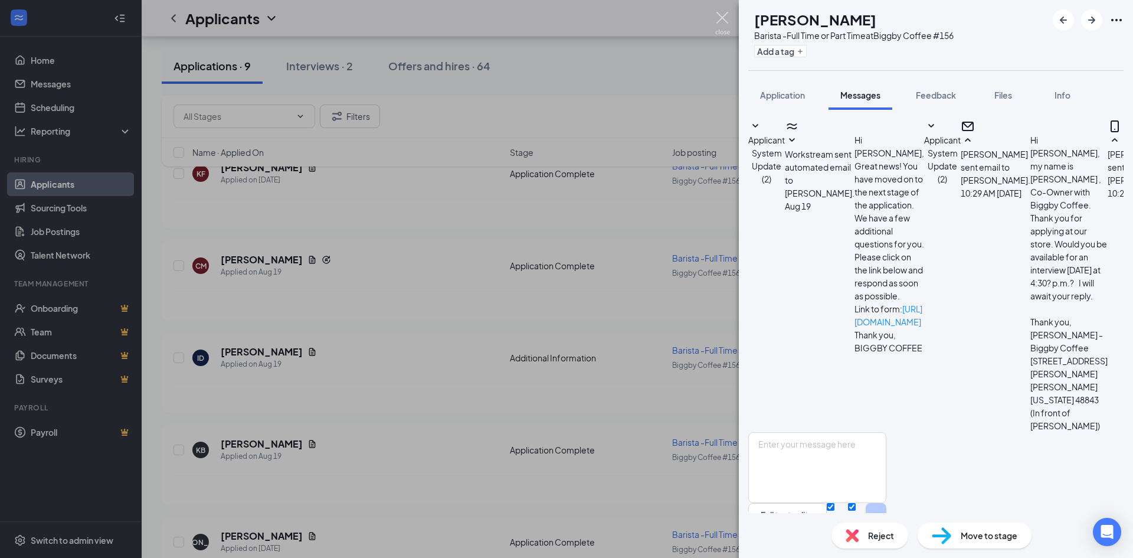
click at [719, 17] on img at bounding box center [722, 23] width 15 height 23
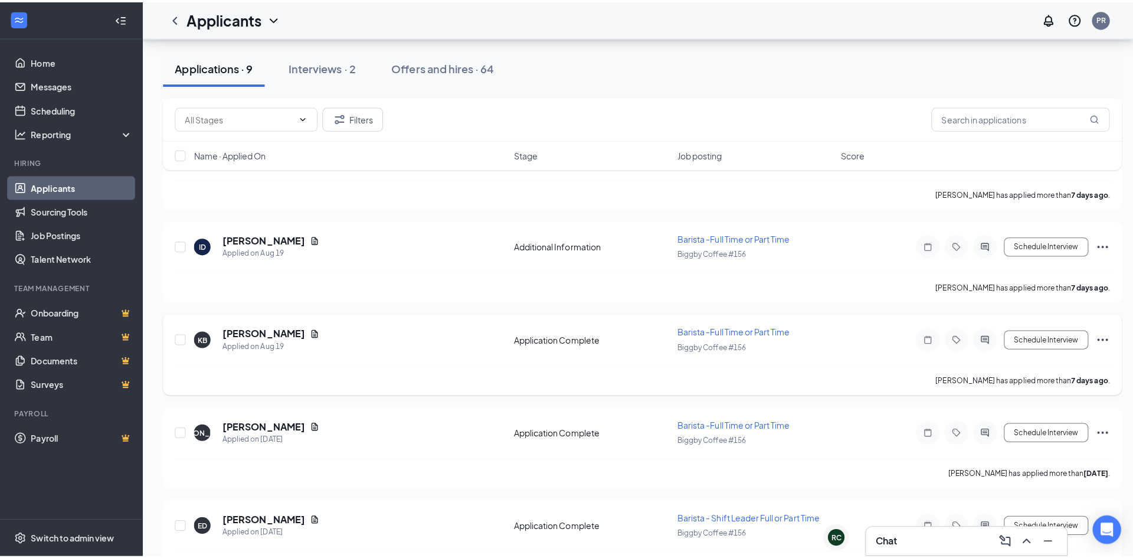
scroll to position [531, 0]
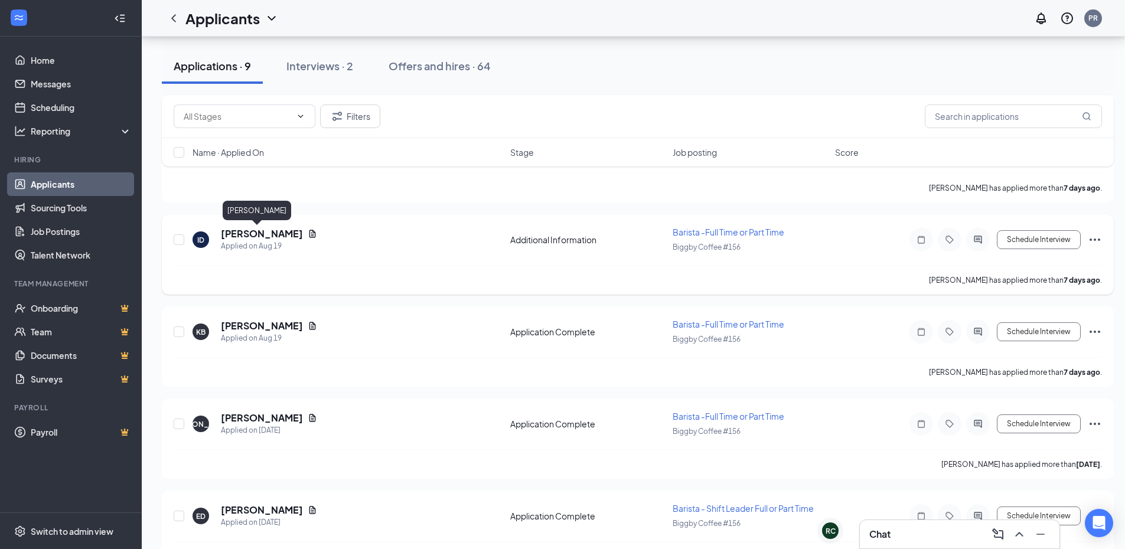
click at [241, 231] on h5 "[PERSON_NAME]" at bounding box center [262, 233] width 82 height 13
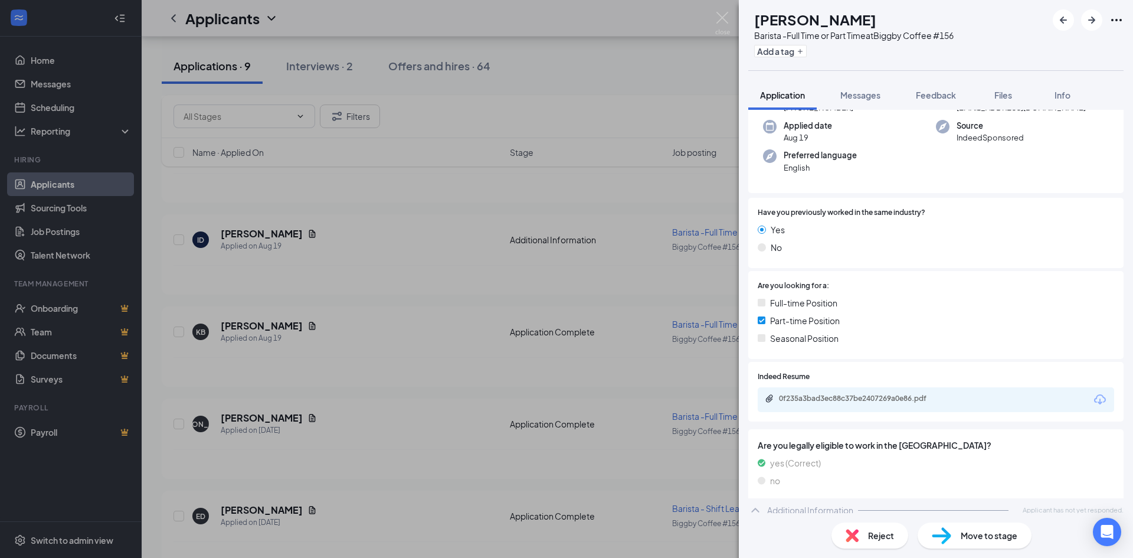
scroll to position [92, 0]
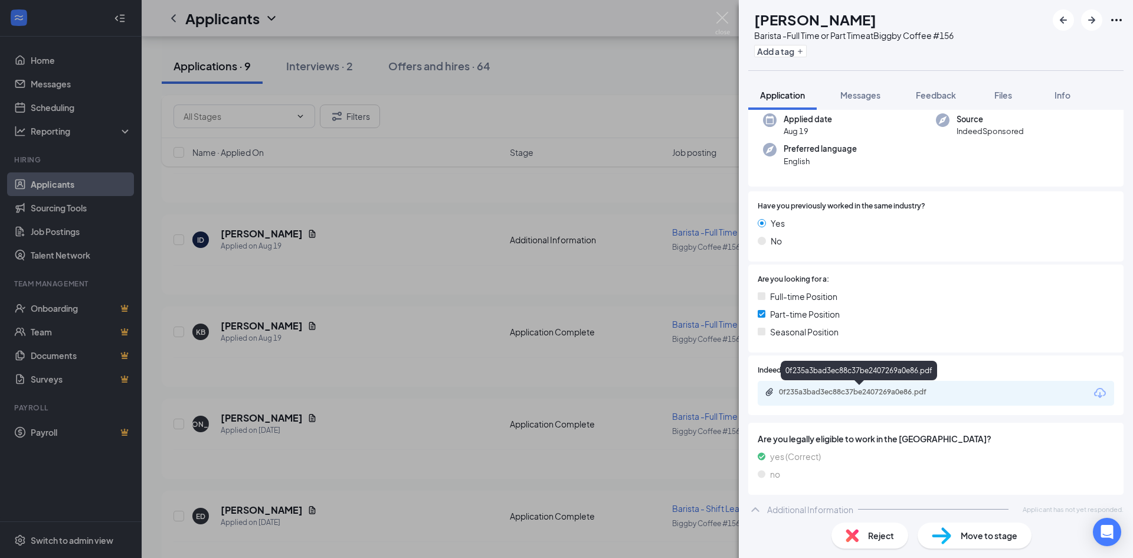
click at [919, 390] on div "0f235a3bad3ec88c37be2407269a0e86.pdf" at bounding box center [861, 391] width 165 height 9
click at [873, 528] on div "Reject" at bounding box center [870, 535] width 77 height 26
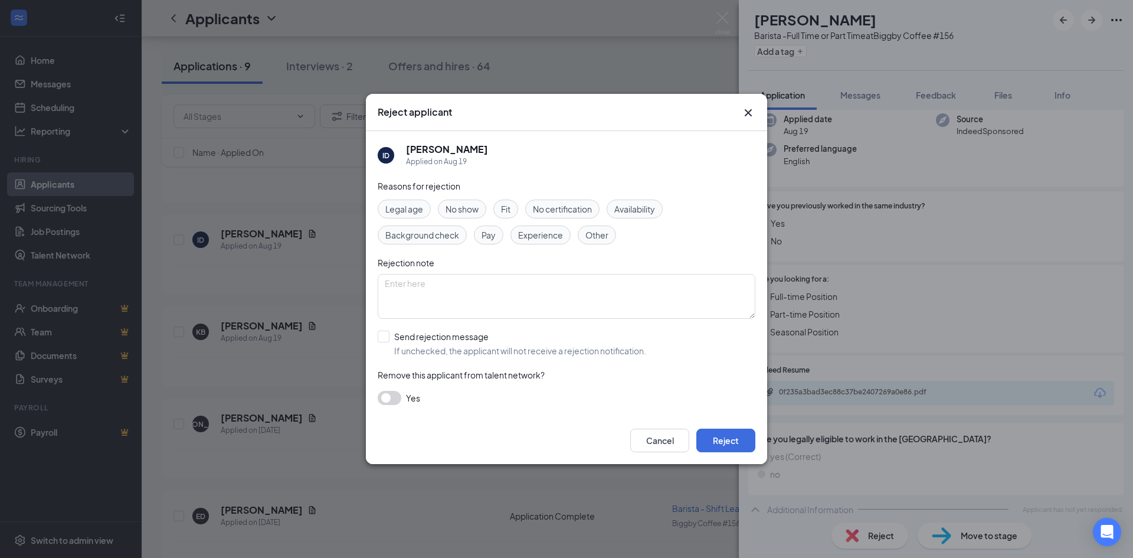
click at [398, 401] on button "button" at bounding box center [390, 398] width 24 height 14
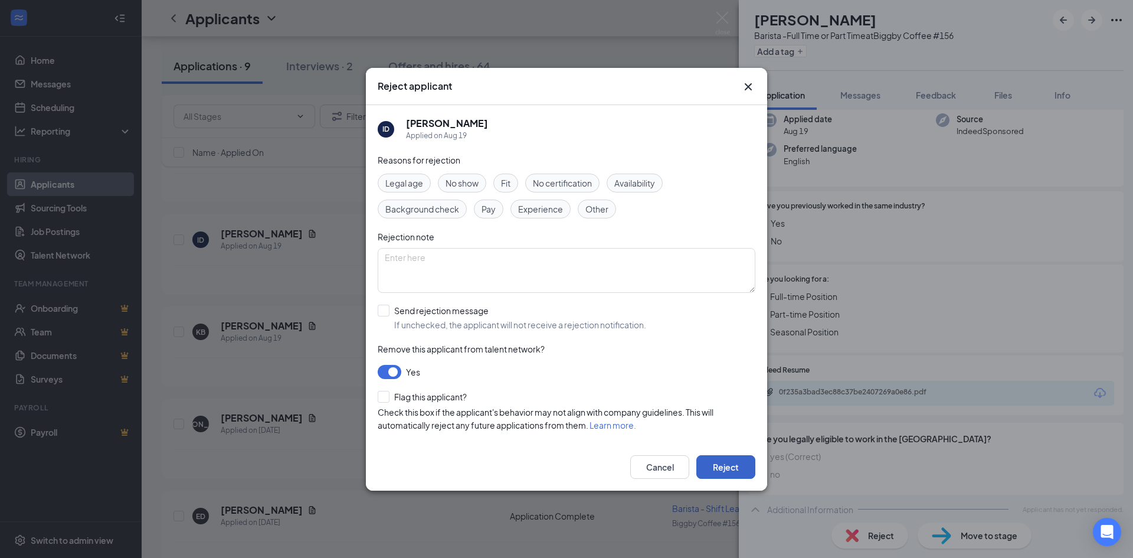
click at [740, 473] on button "Reject" at bounding box center [726, 467] width 59 height 24
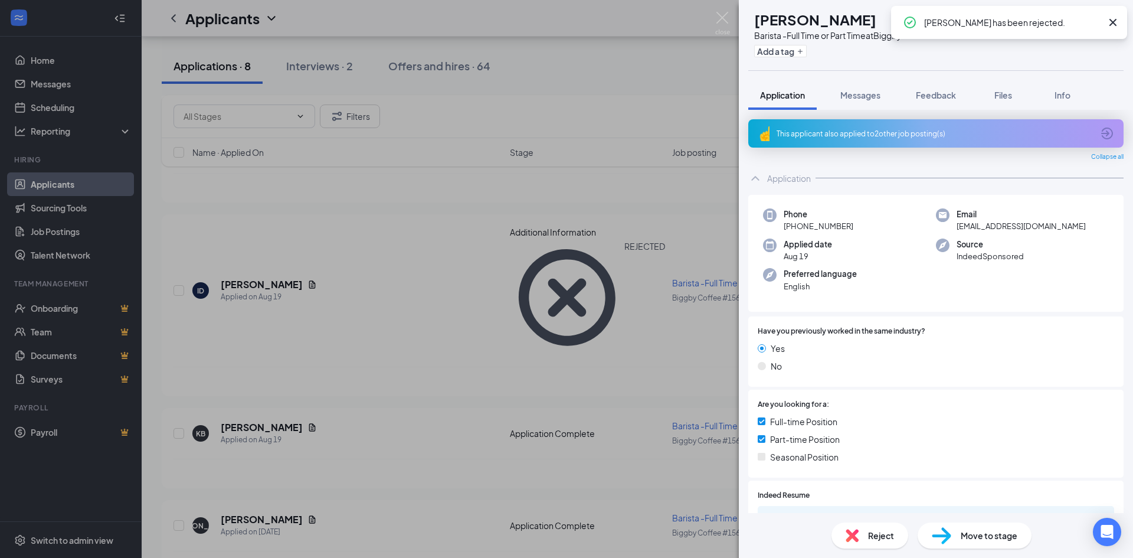
click at [1115, 22] on icon "Cross" at bounding box center [1113, 22] width 7 height 7
drag, startPoint x: 852, startPoint y: 98, endPoint x: 862, endPoint y: 152, distance: 54.6
click at [852, 98] on span "Messages" at bounding box center [861, 95] width 40 height 11
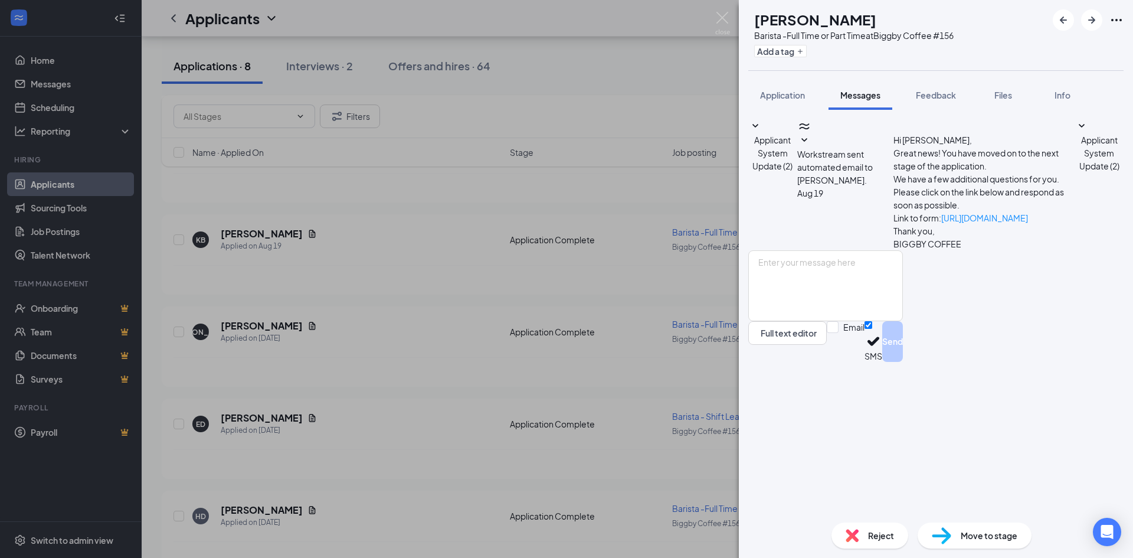
click at [915, 124] on div "Applicant System Update (2) Workstream sent automated email to [PERSON_NAME]. […" at bounding box center [936, 184] width 375 height 131
click at [793, 135] on span "Applicant System Update (2)" at bounding box center [773, 153] width 40 height 37
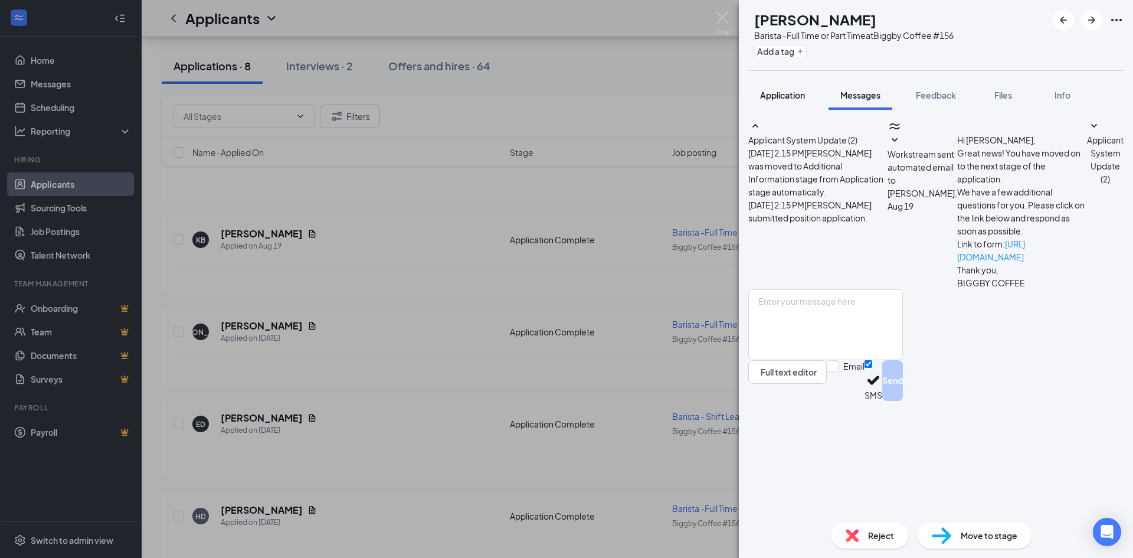
click at [781, 93] on span "Application" at bounding box center [782, 95] width 45 height 11
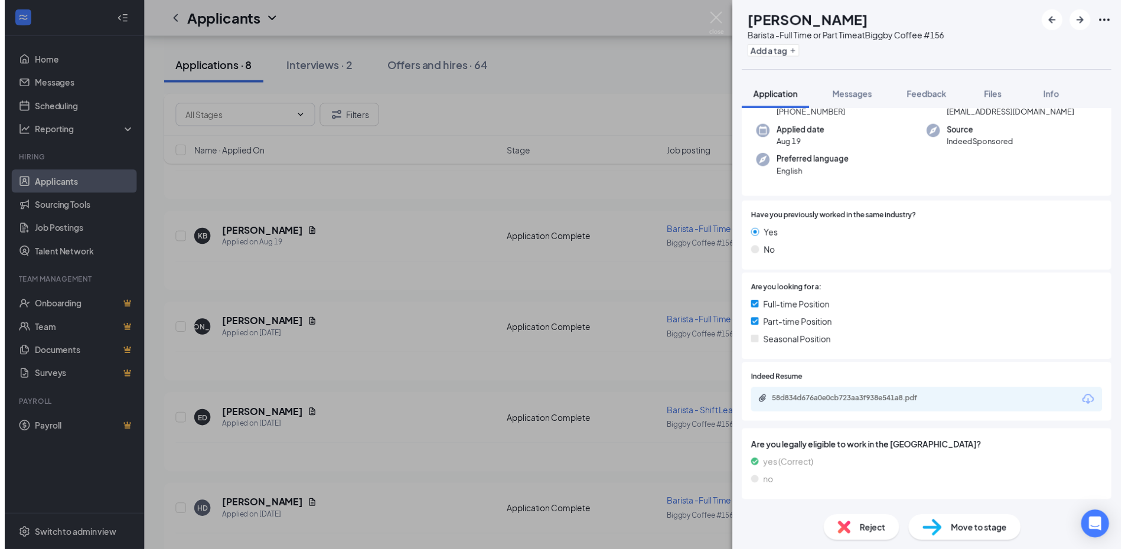
scroll to position [236, 0]
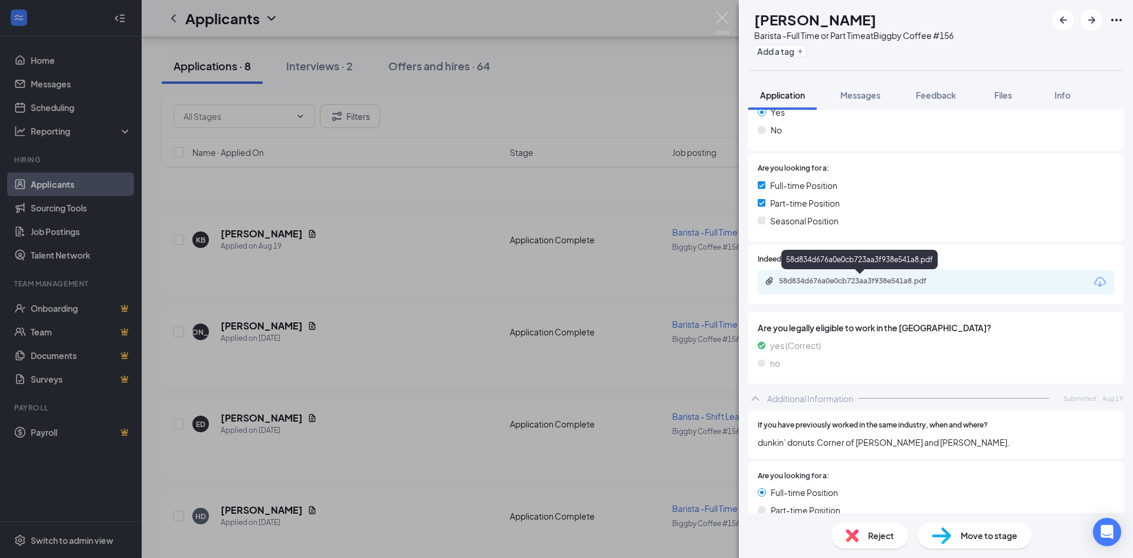
click at [855, 273] on div "58d834d676a0e0cb723aa3f938e541a8.pdf" at bounding box center [860, 262] width 156 height 24
click at [855, 281] on div "58d834d676a0e0cb723aa3f938e541a8.pdf" at bounding box center [861, 280] width 165 height 9
click at [39, 97] on div "KB [PERSON_NAME] Barista -Full Time or Part Time at Biggby Coffee #156 Add a ta…" at bounding box center [566, 279] width 1133 height 558
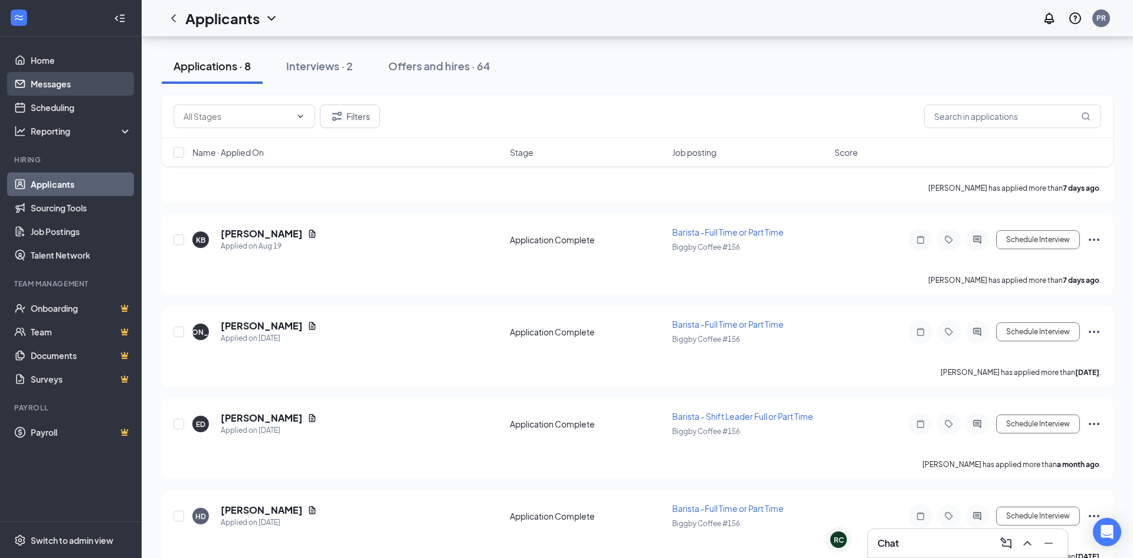
click at [51, 90] on link "Messages" at bounding box center [81, 84] width 101 height 24
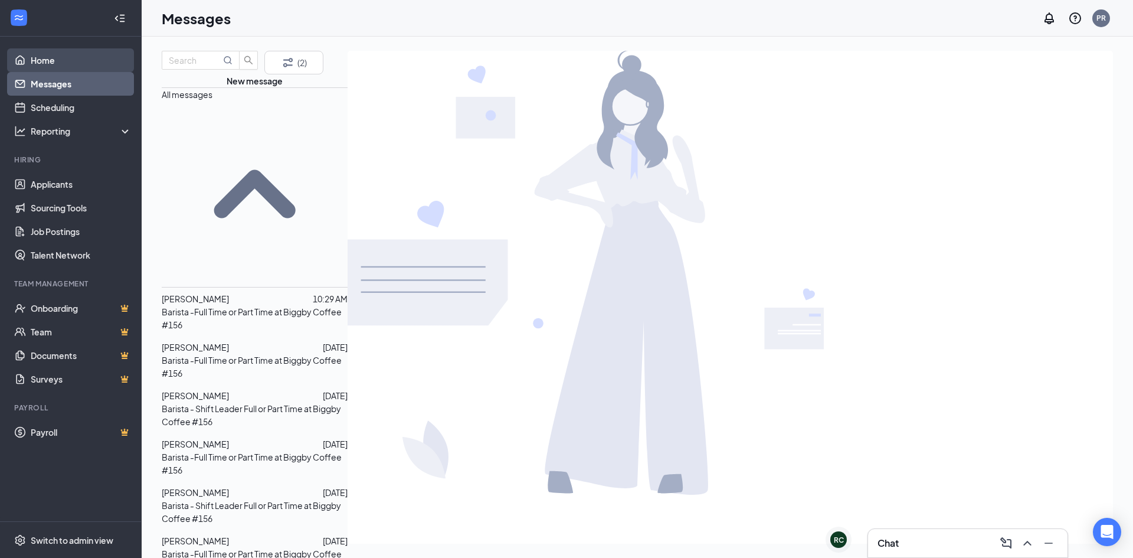
click at [37, 63] on link "Home" at bounding box center [81, 60] width 101 height 24
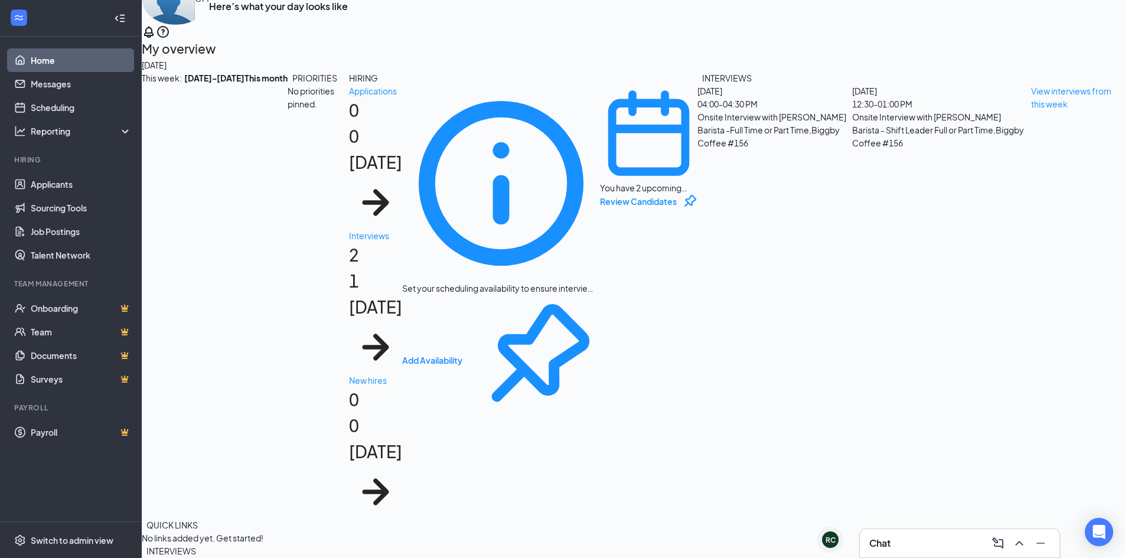
scroll to position [93, 0]
click at [44, 187] on link "Applicants" at bounding box center [81, 184] width 101 height 24
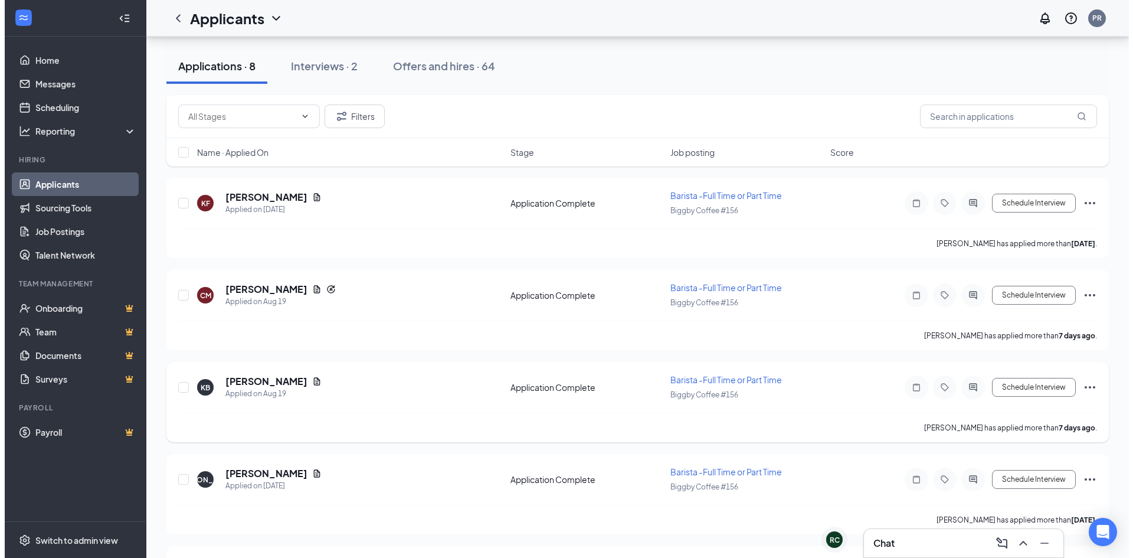
scroll to position [1203, 0]
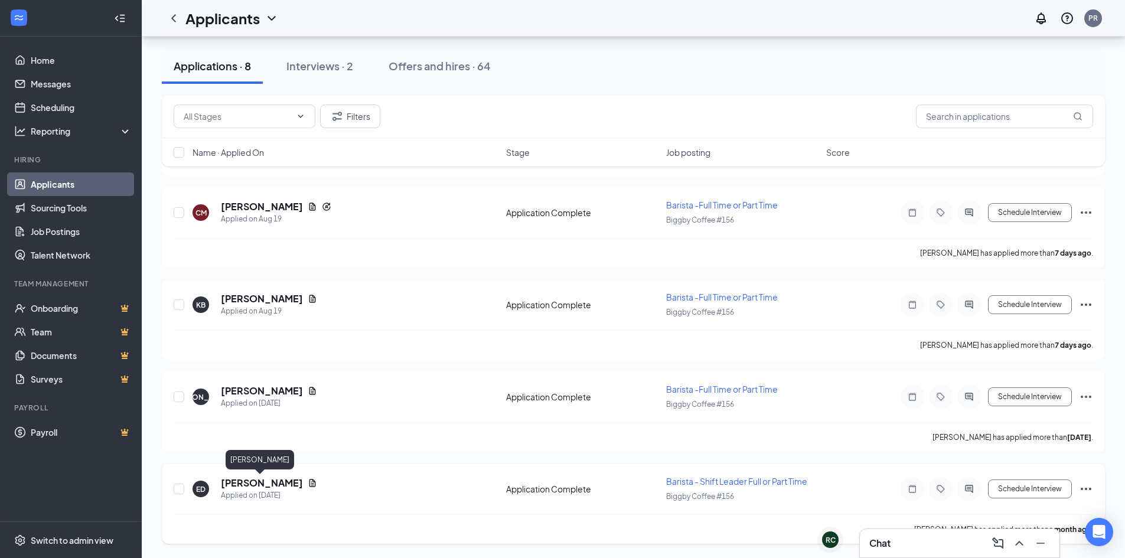
click at [275, 482] on h5 "[PERSON_NAME]" at bounding box center [262, 482] width 82 height 13
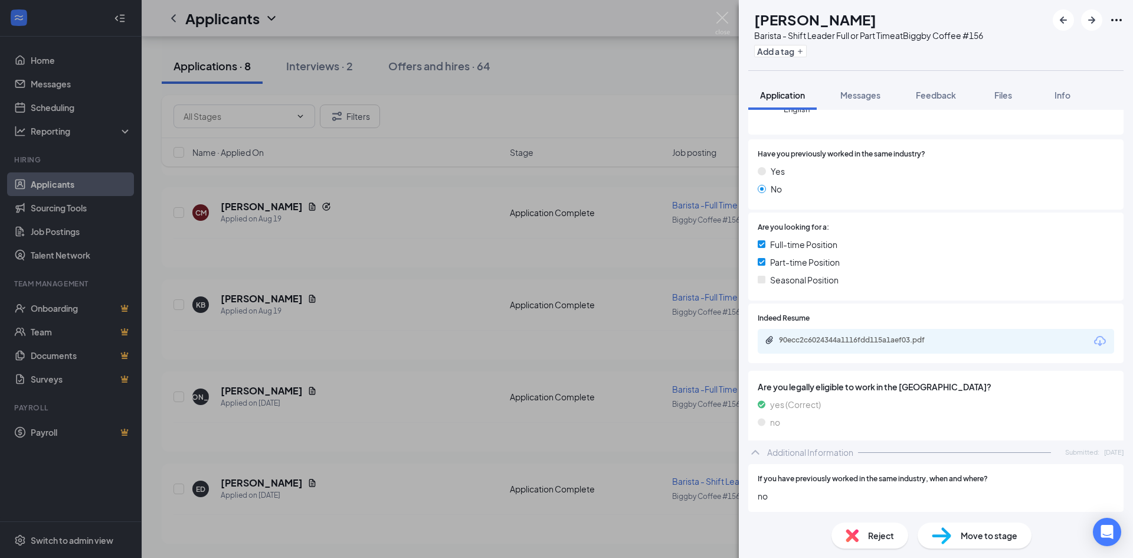
scroll to position [177, 0]
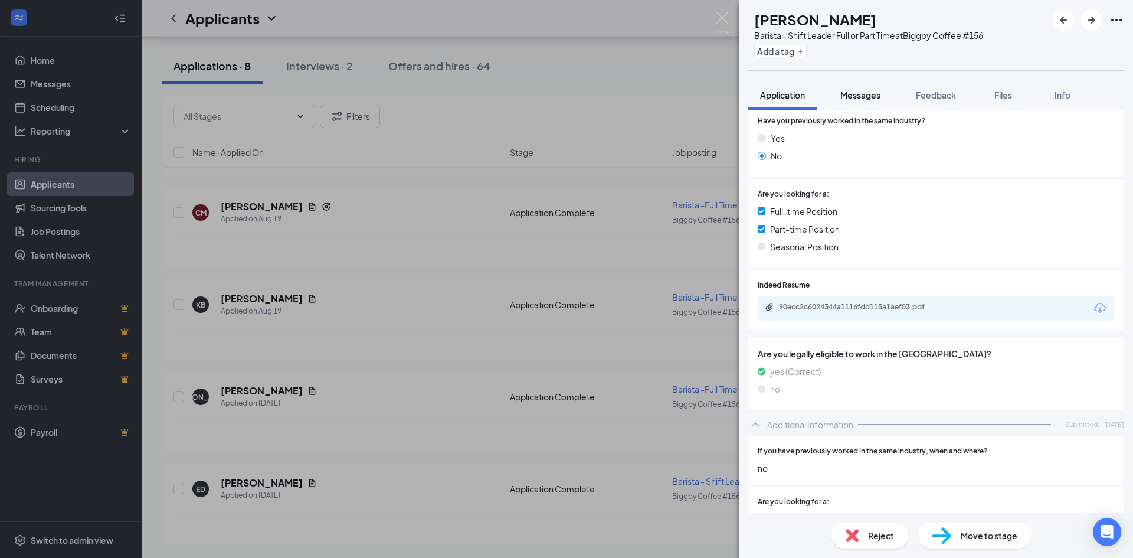
click at [862, 97] on span "Messages" at bounding box center [861, 95] width 40 height 11
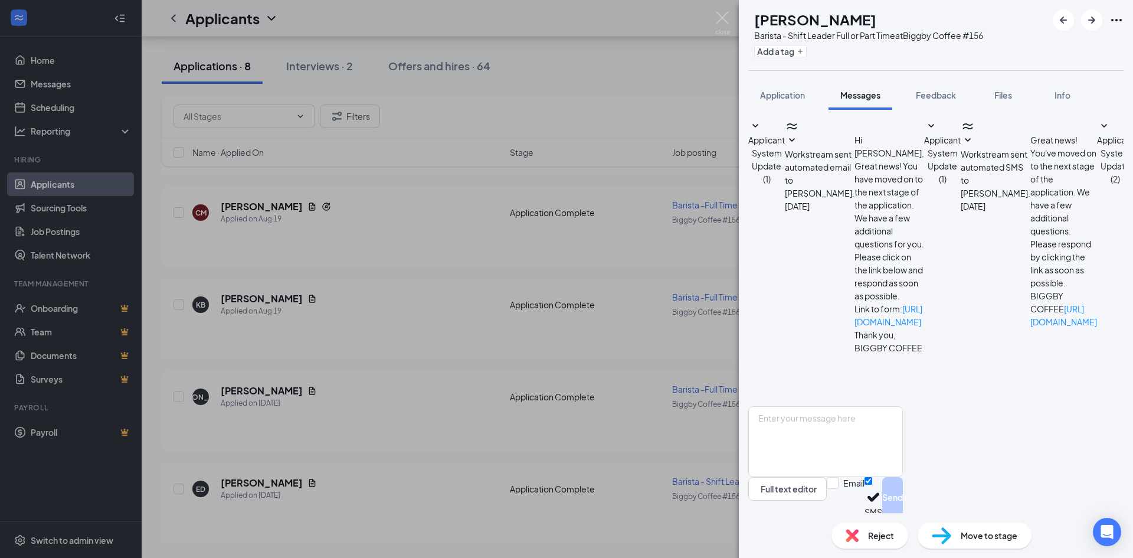
scroll to position [685, 0]
click at [782, 93] on span "Application" at bounding box center [782, 95] width 45 height 11
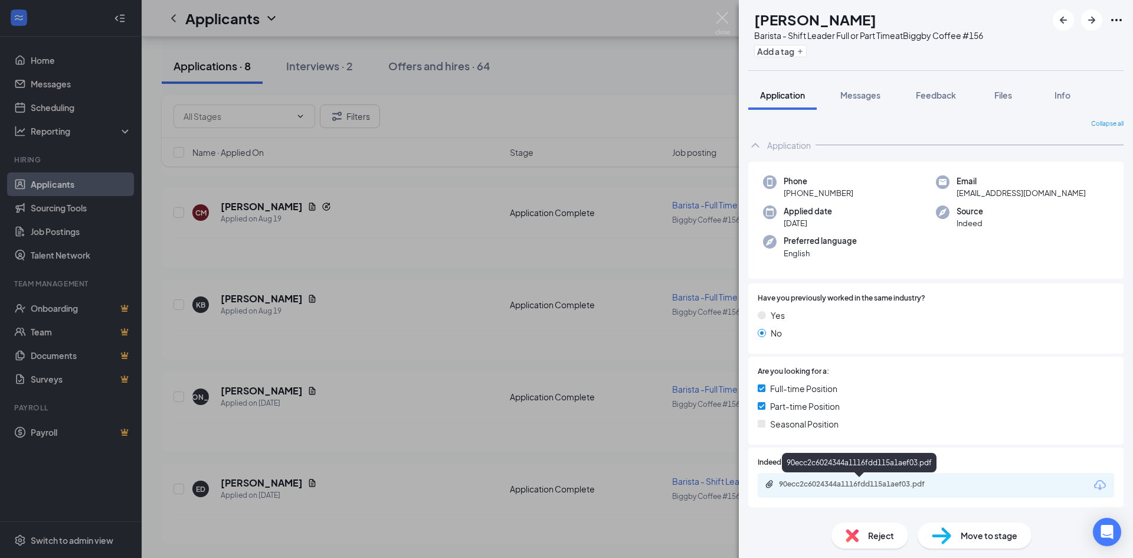
click at [886, 485] on div "90ecc2c6024344a1116fdd115a1aef03.pdf" at bounding box center [861, 483] width 165 height 9
click at [897, 398] on div "Full-time Position Part-time Position Seasonal Position" at bounding box center [936, 408] width 357 height 53
click at [718, 15] on img at bounding box center [722, 23] width 15 height 23
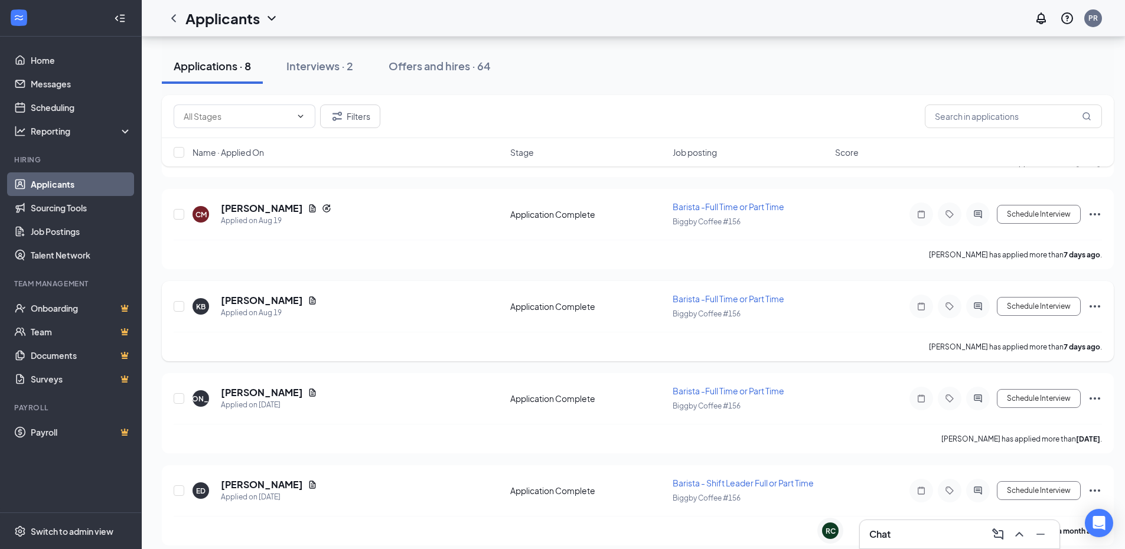
scroll to position [849, 0]
